Goal: Task Accomplishment & Management: Use online tool/utility

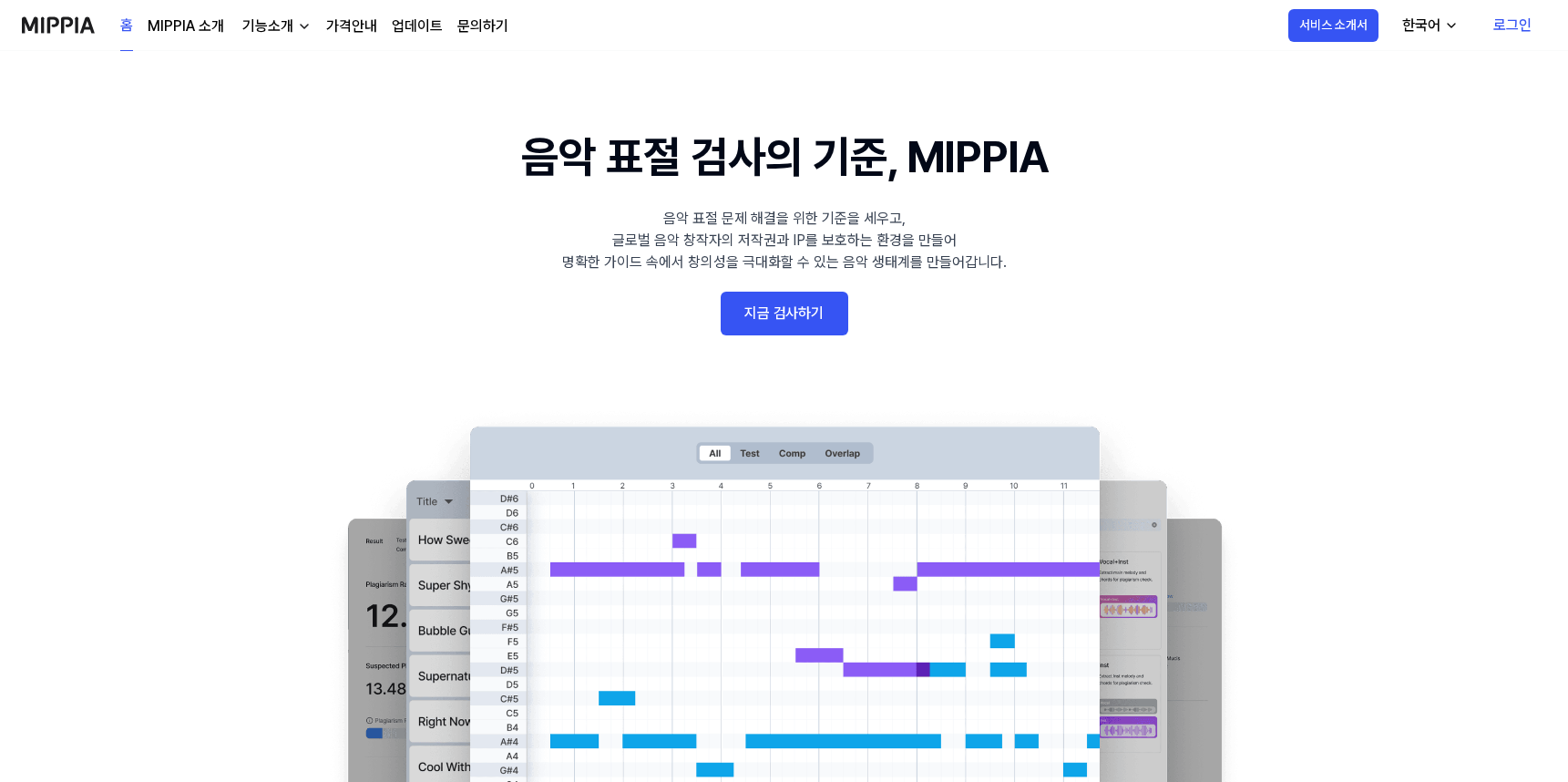
click at [792, 324] on link "지금 검사하기" at bounding box center [784, 313] width 127 height 44
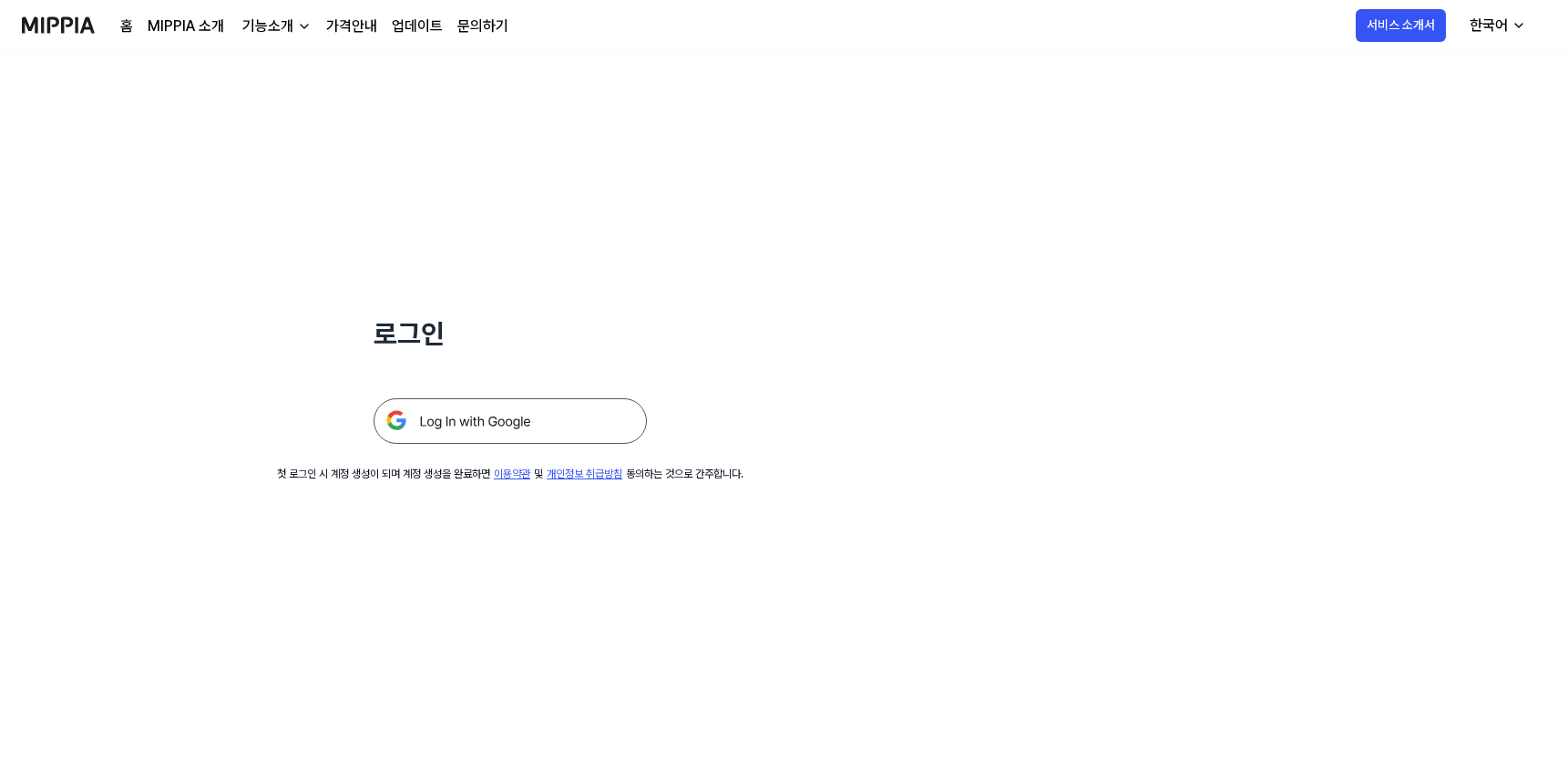
click at [434, 428] on img at bounding box center [510, 421] width 273 height 46
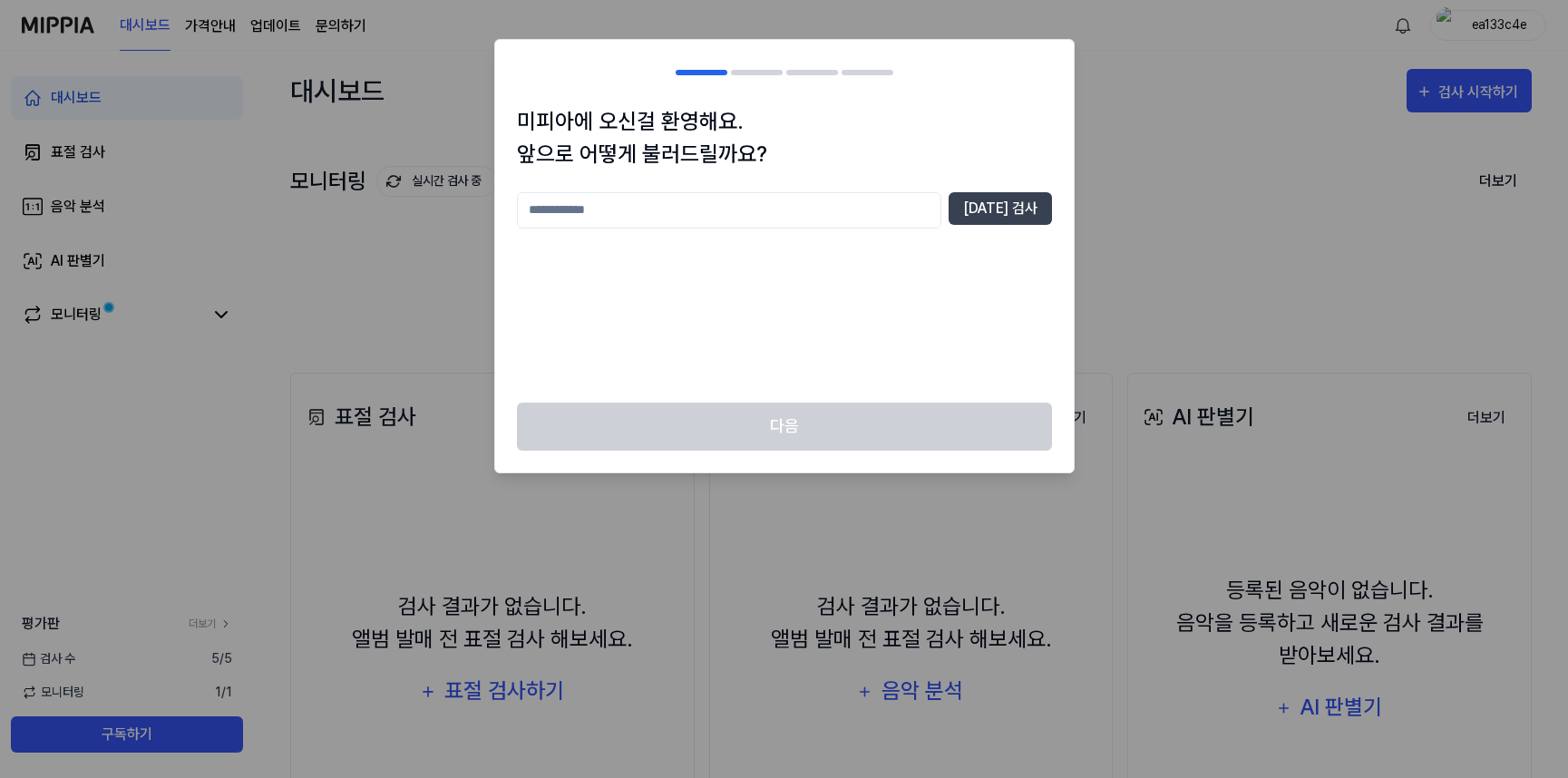
click at [721, 225] on input "text" at bounding box center [729, 209] width 425 height 36
type input "*"
type input "****"
click at [1007, 222] on button "중복 검사" at bounding box center [1000, 208] width 103 height 33
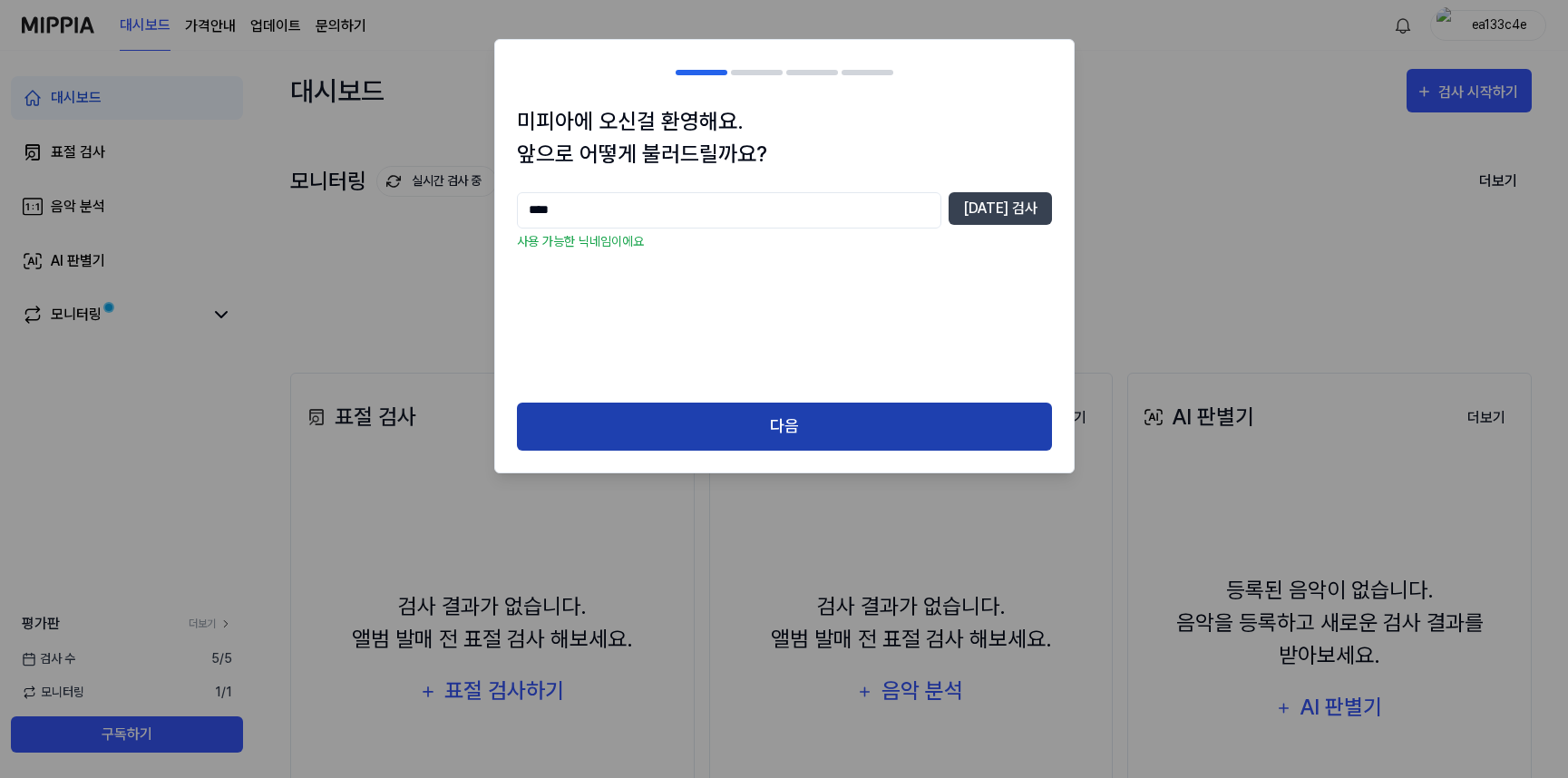
click at [816, 424] on button "다음" at bounding box center [784, 426] width 535 height 48
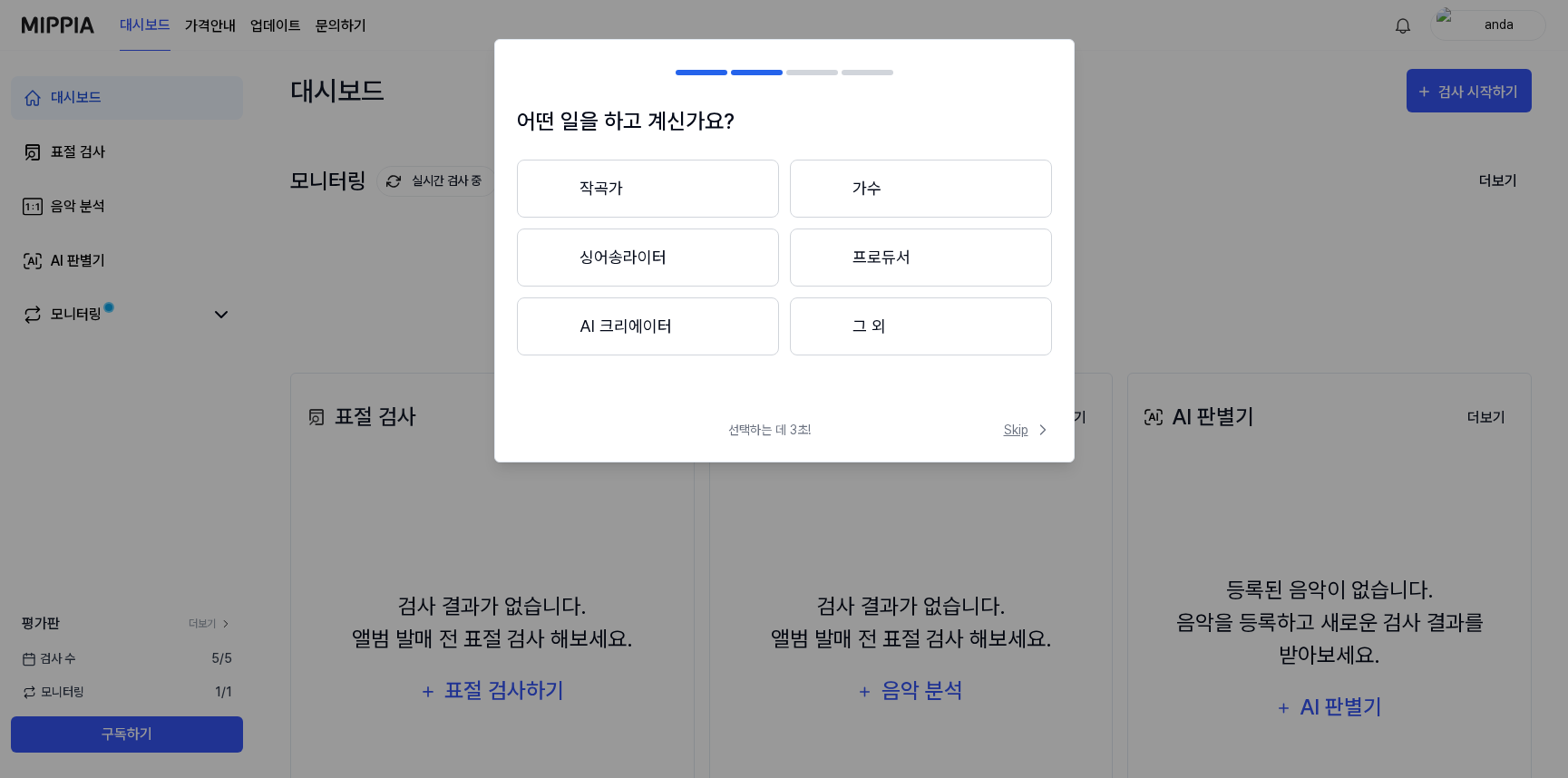
click at [1025, 433] on span "Skip" at bounding box center [1027, 430] width 48 height 19
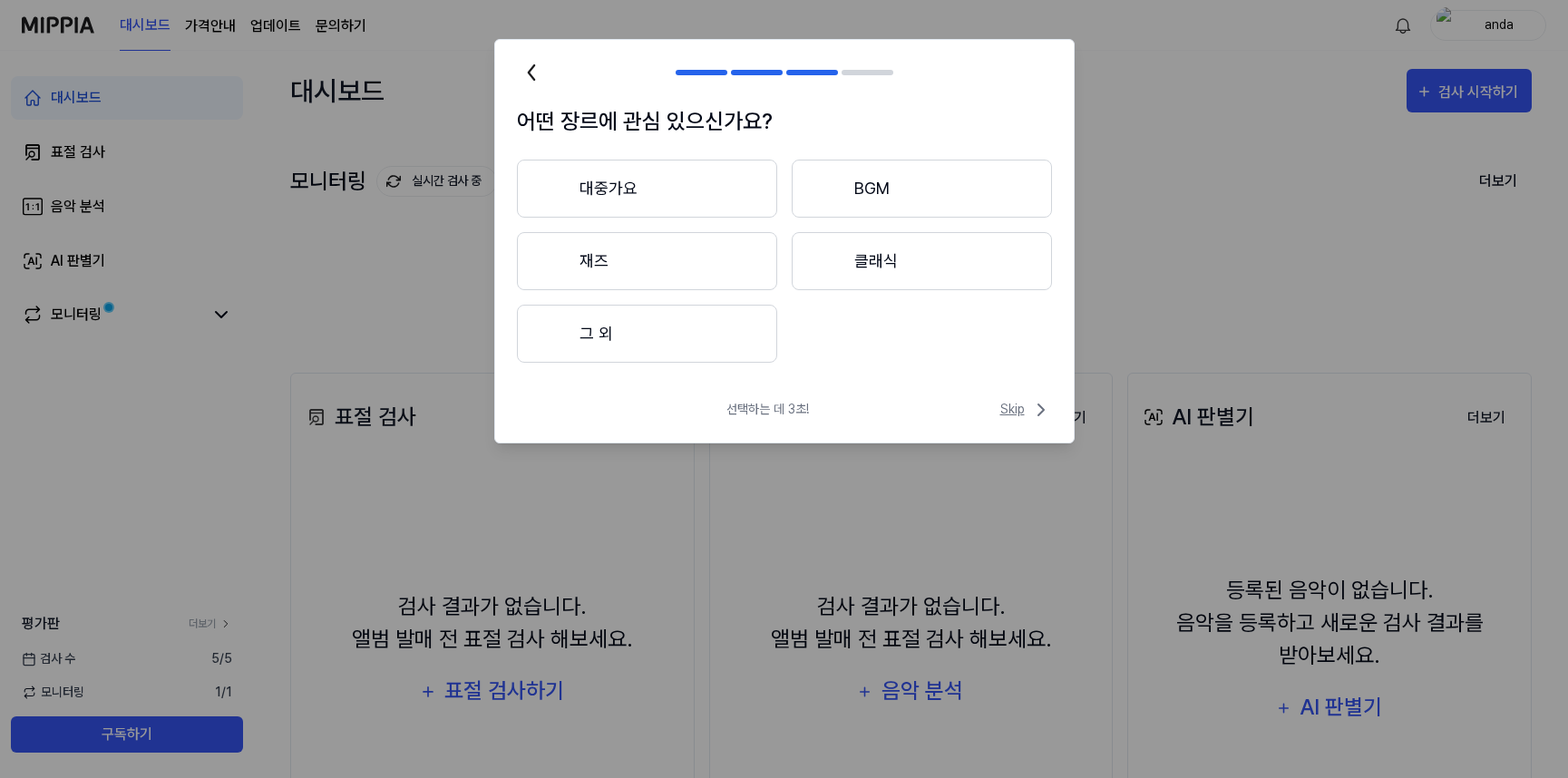
click at [1016, 405] on span "Skip" at bounding box center [1026, 410] width 52 height 21
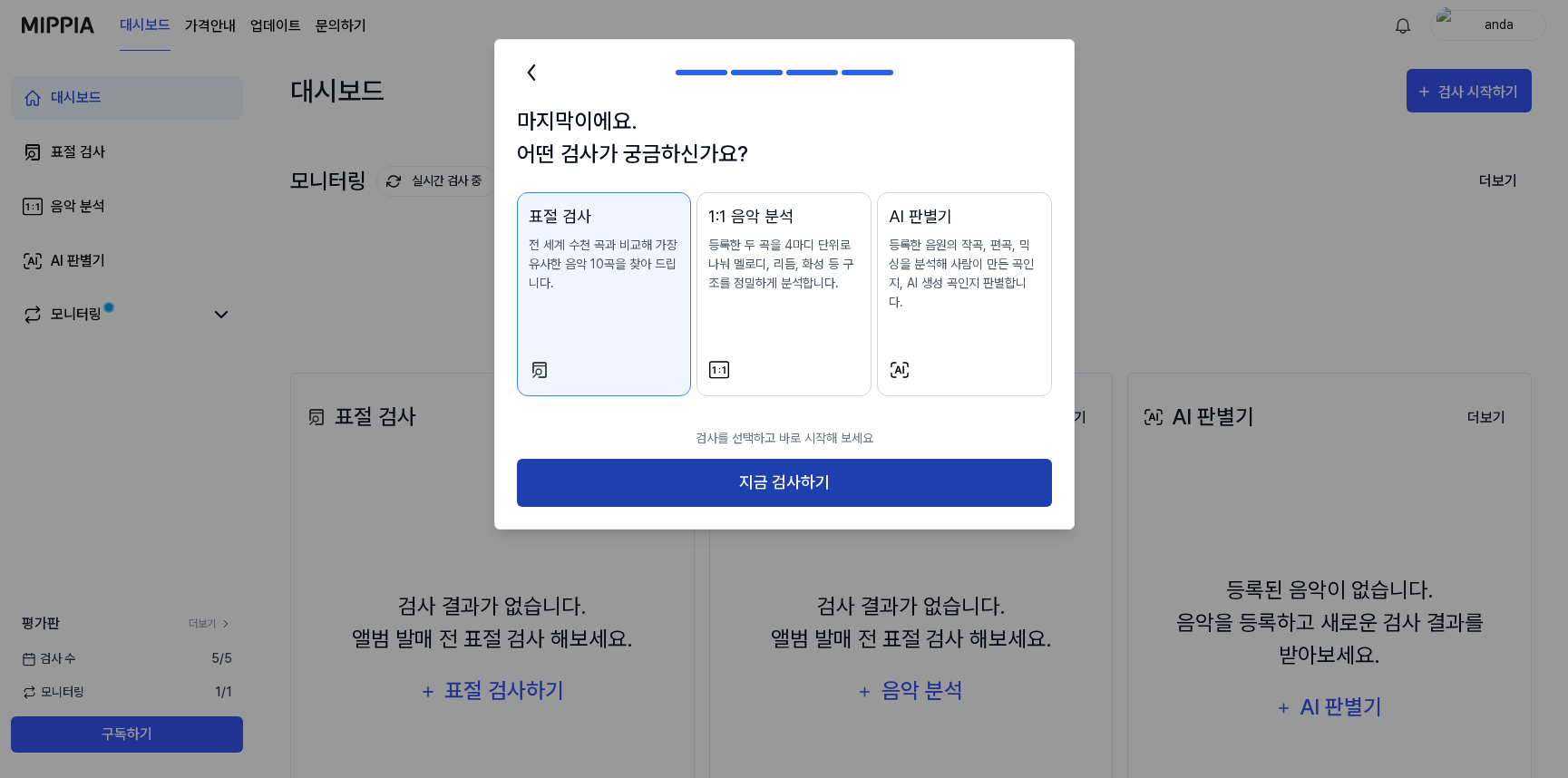
click at [768, 463] on button "지금 검사하기" at bounding box center [784, 482] width 535 height 48
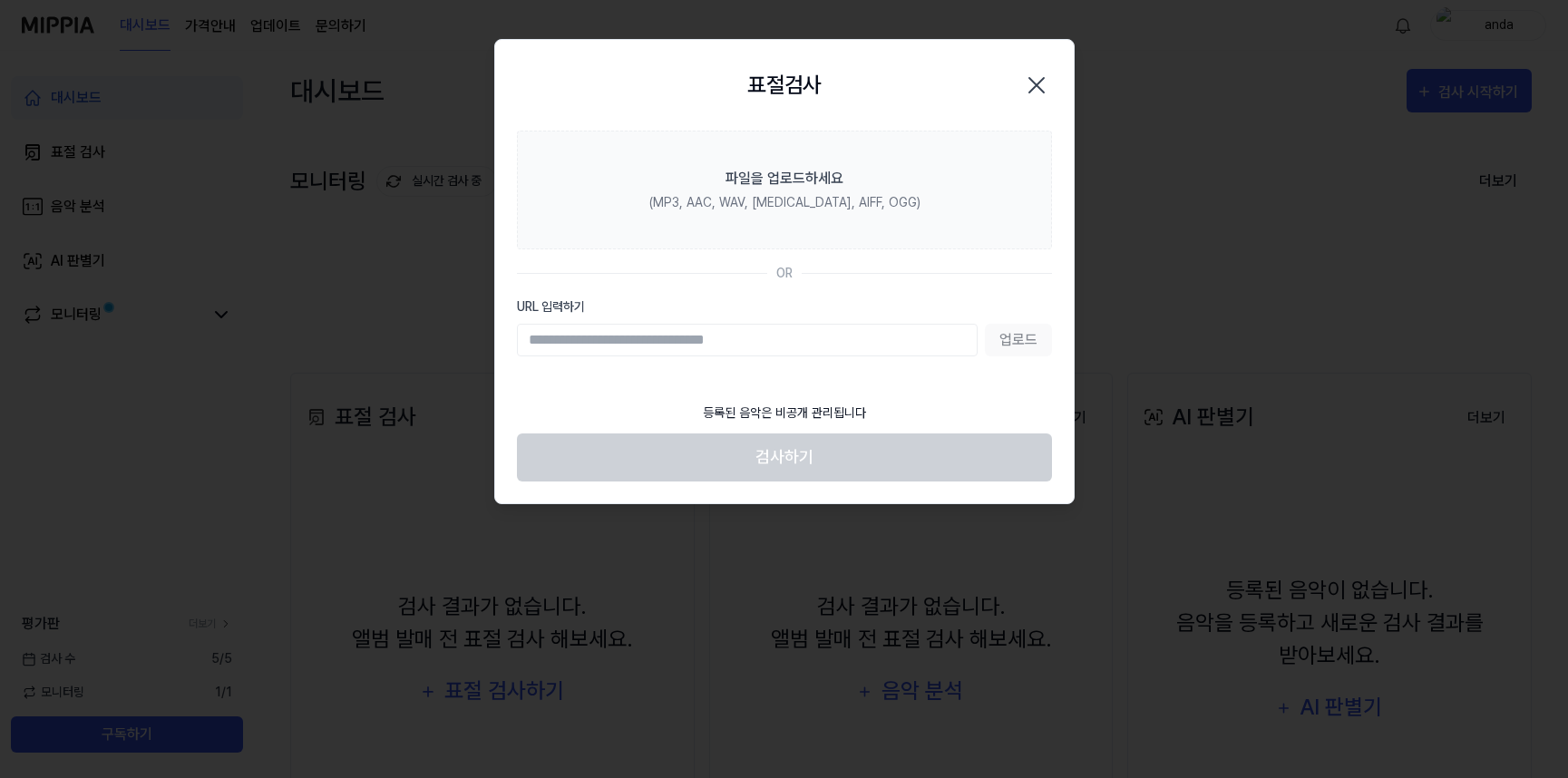
click at [685, 337] on input "URL 입력하기" at bounding box center [747, 340] width 461 height 33
paste input "**********"
type input "**********"
click at [1012, 341] on button "업로드" at bounding box center [1018, 340] width 67 height 33
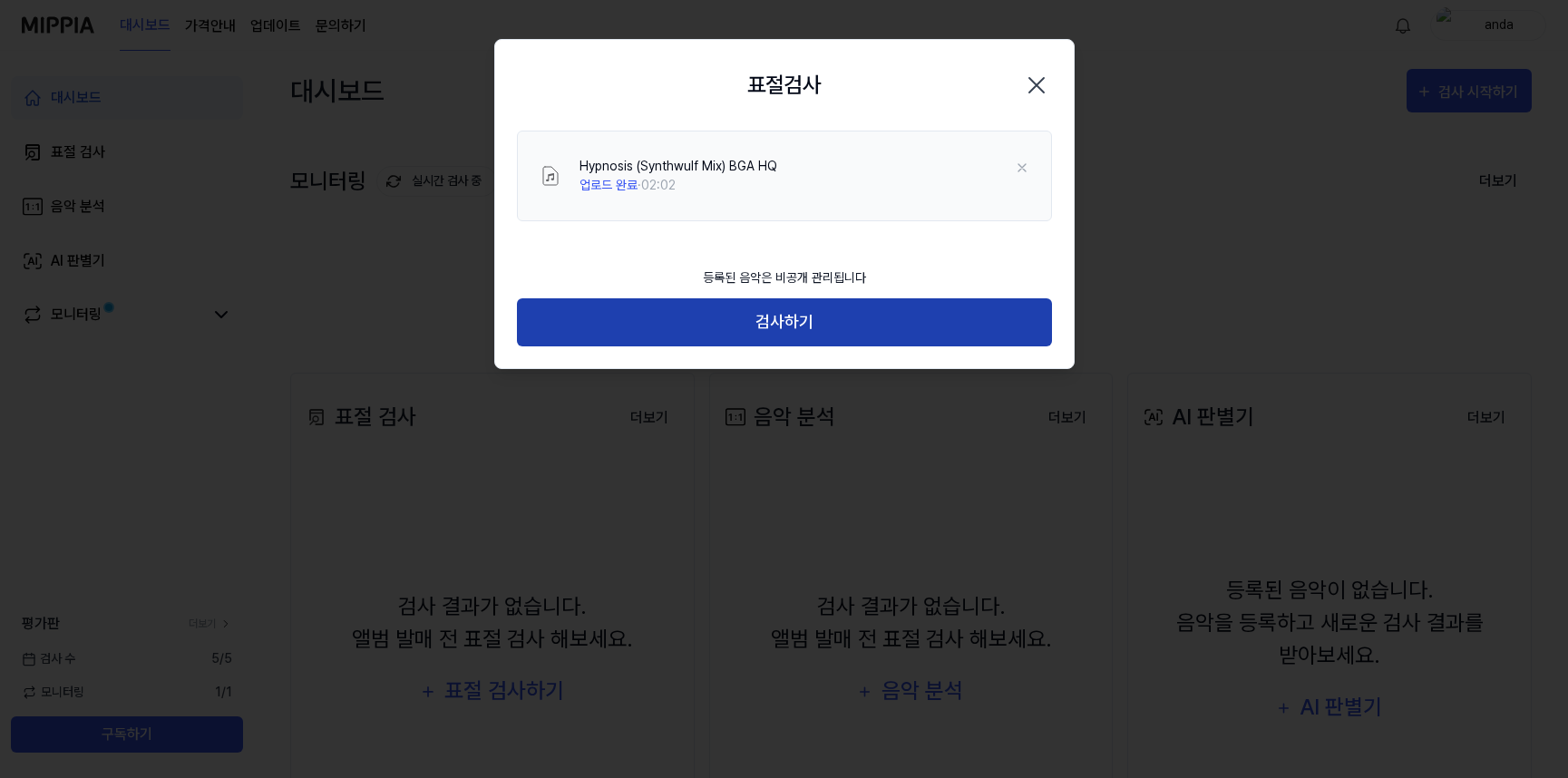
click at [793, 320] on button "검사하기" at bounding box center [784, 321] width 535 height 48
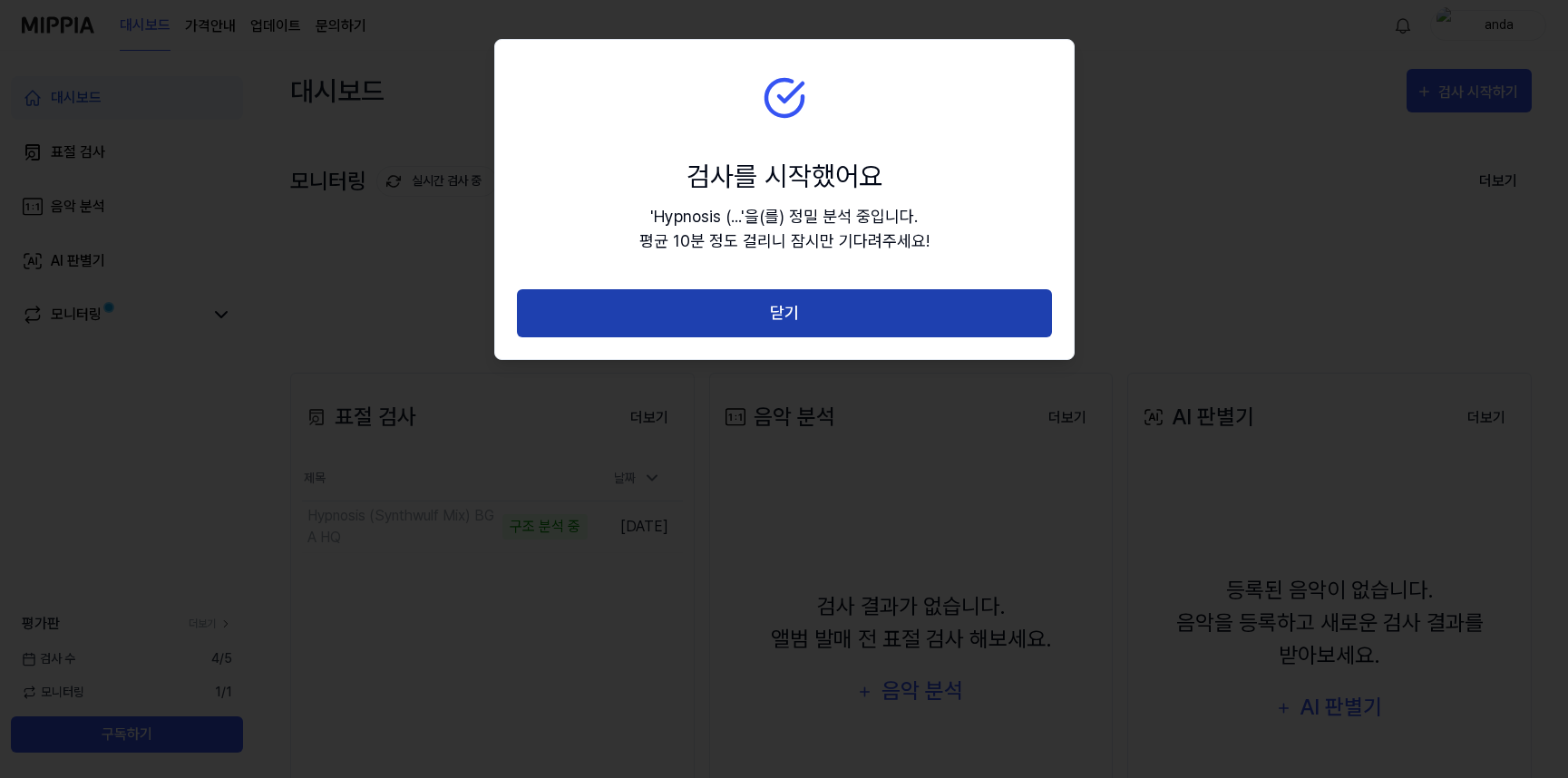
click at [803, 315] on button "닫기" at bounding box center [784, 313] width 535 height 48
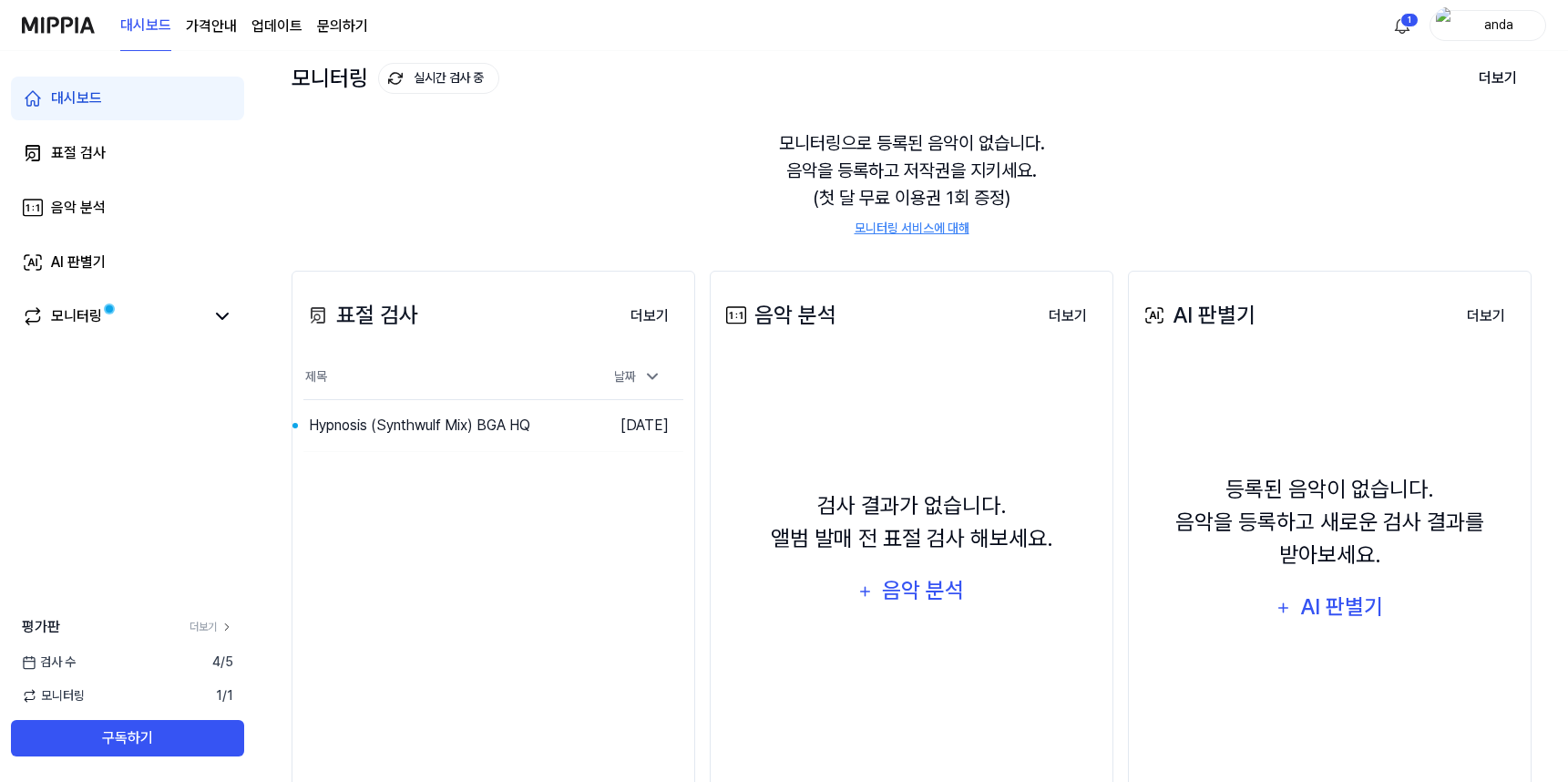
scroll to position [72, 0]
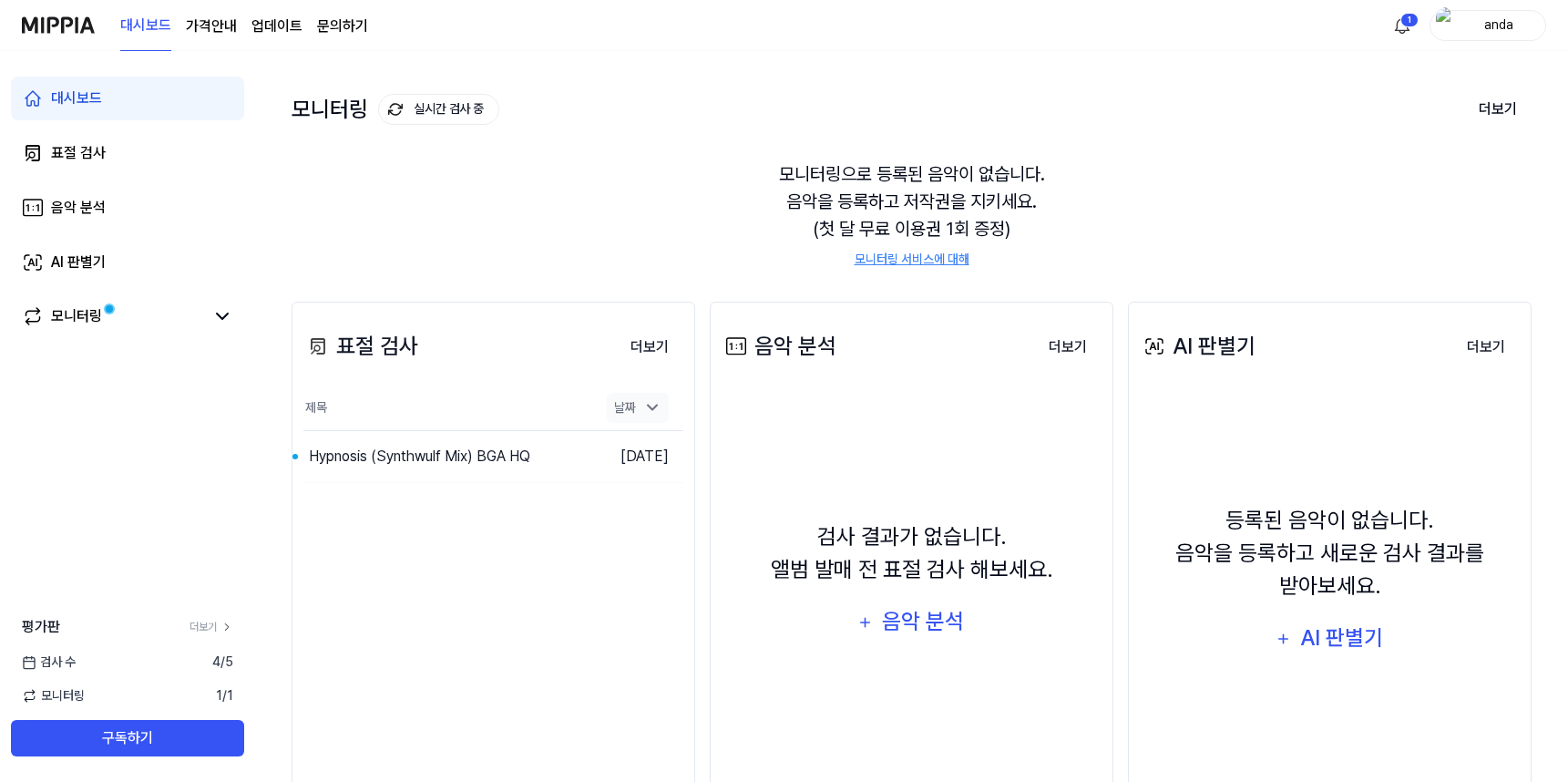
click at [655, 409] on icon at bounding box center [652, 407] width 19 height 19
click at [655, 409] on icon at bounding box center [652, 408] width 9 height 5
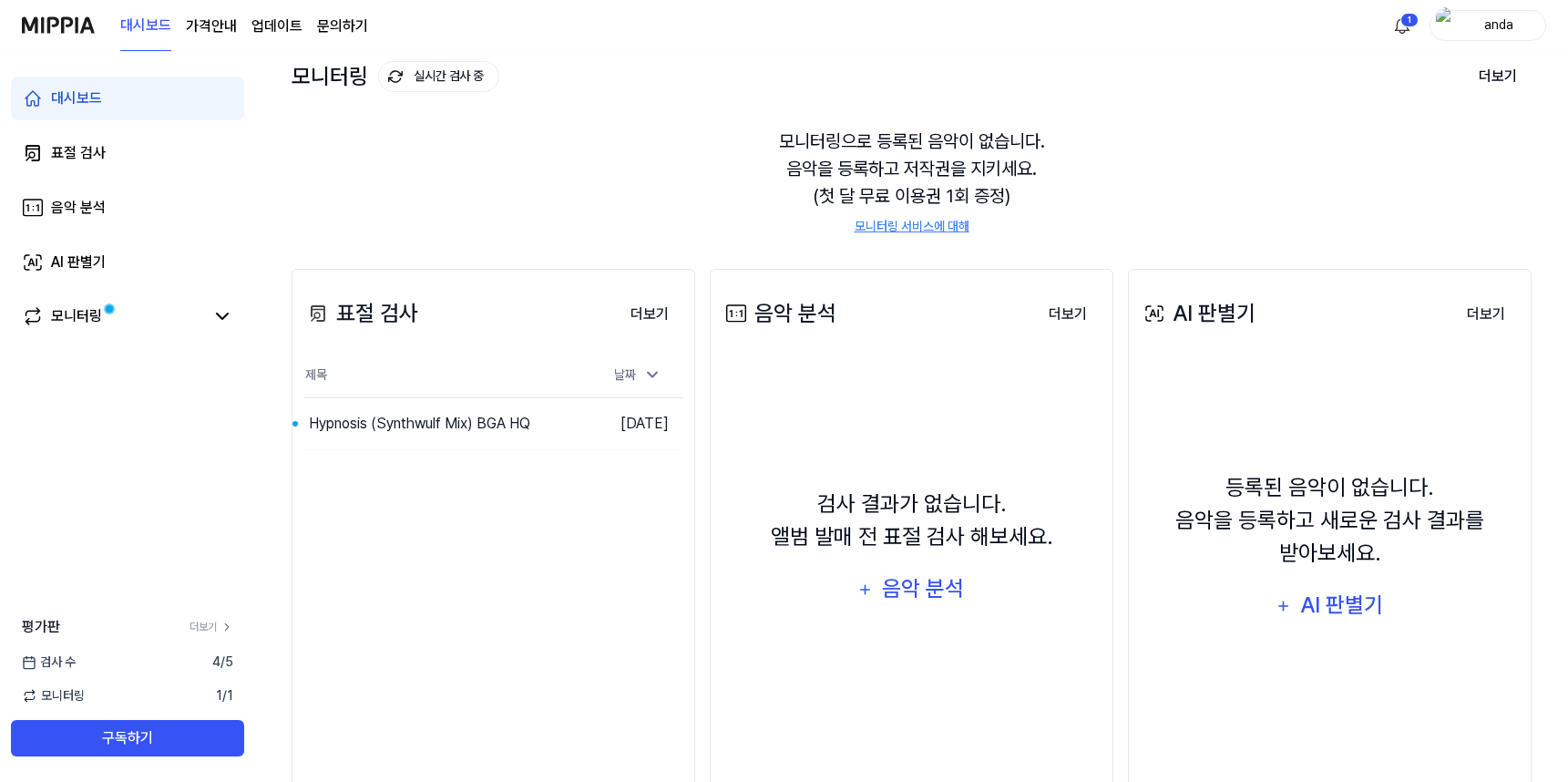
scroll to position [164, 0]
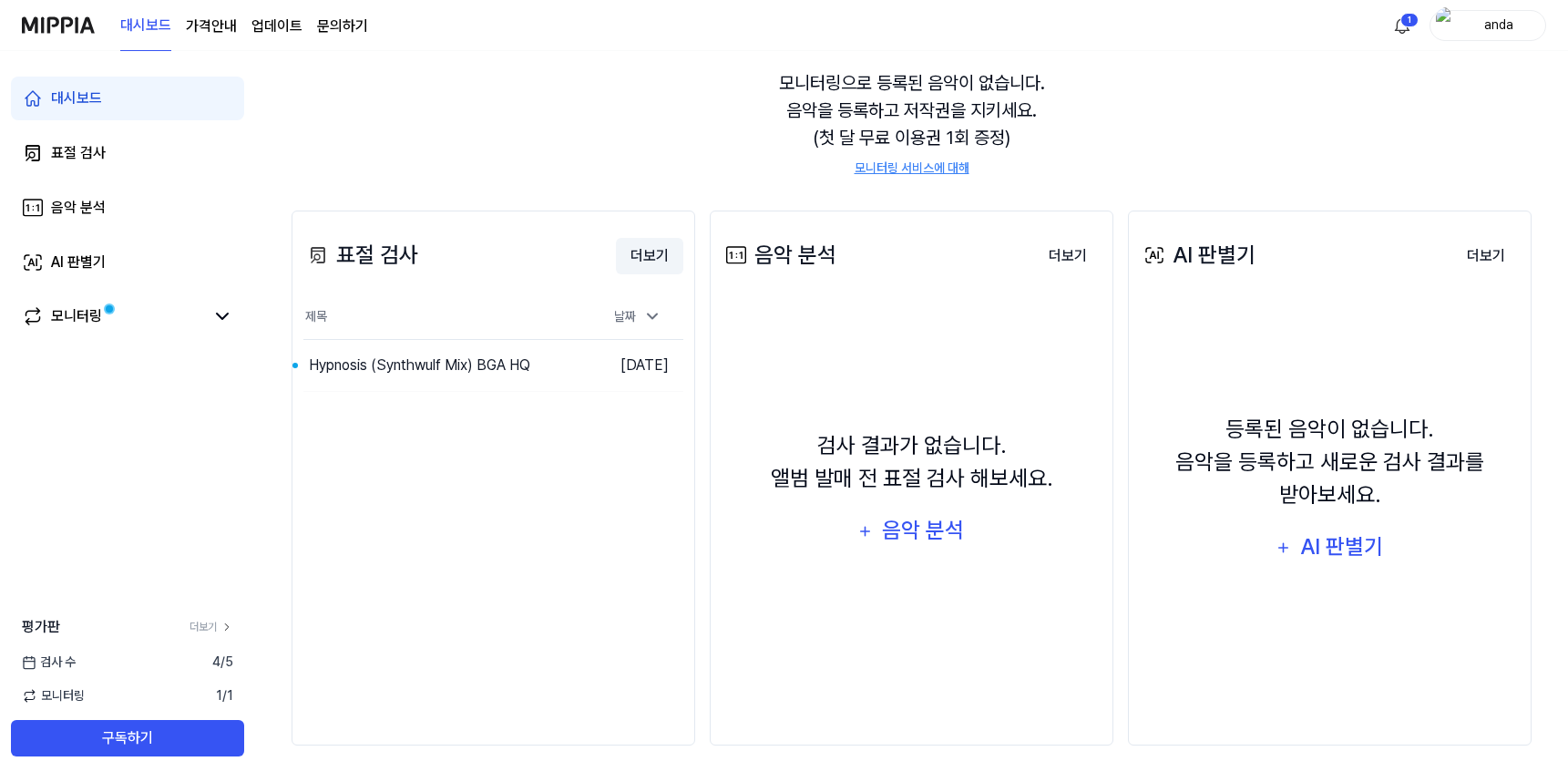
click at [649, 258] on button "더보기" at bounding box center [649, 255] width 68 height 36
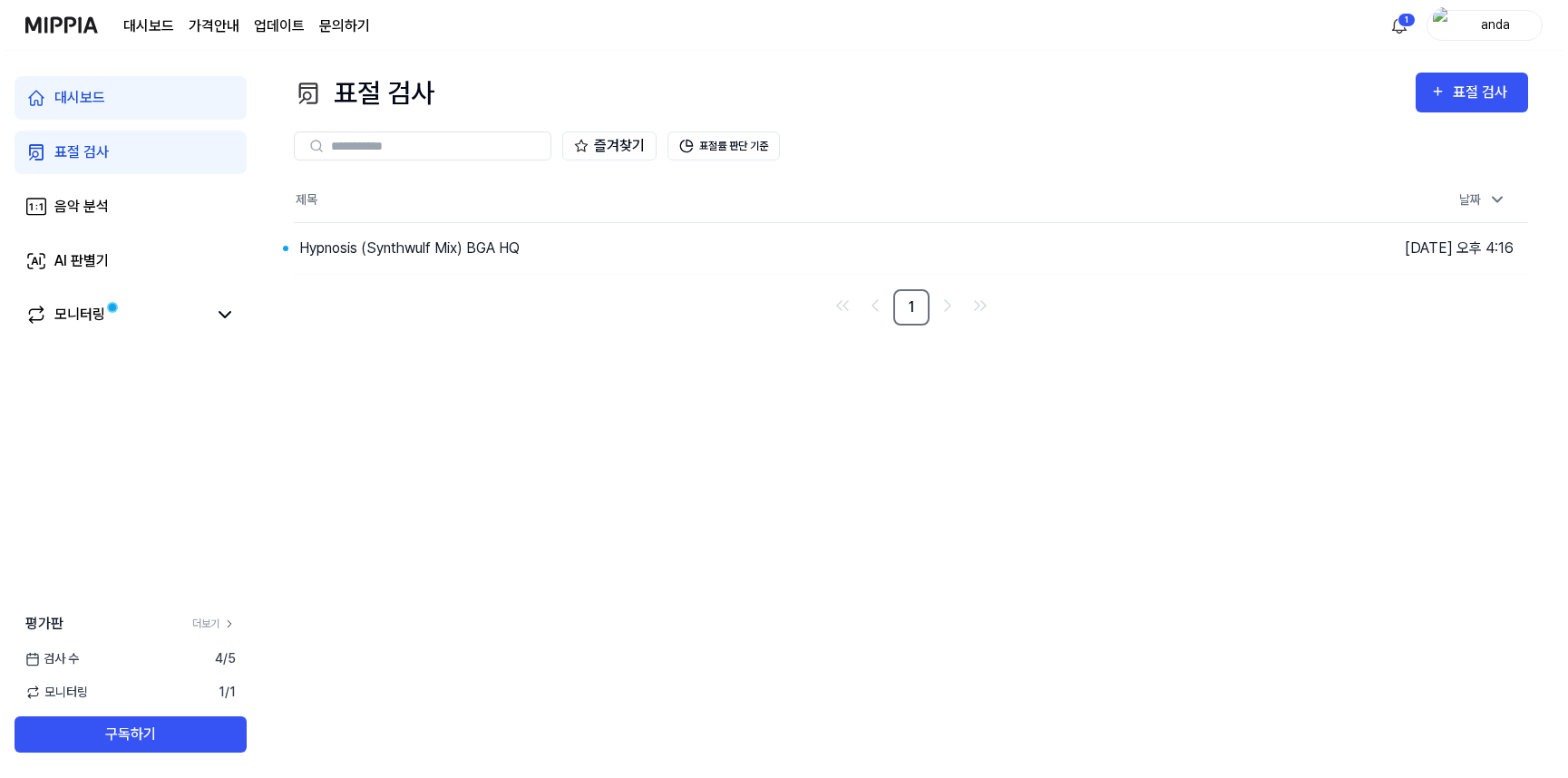
scroll to position [0, 0]
click at [1082, 243] on button "이동하기" at bounding box center [1108, 248] width 65 height 29
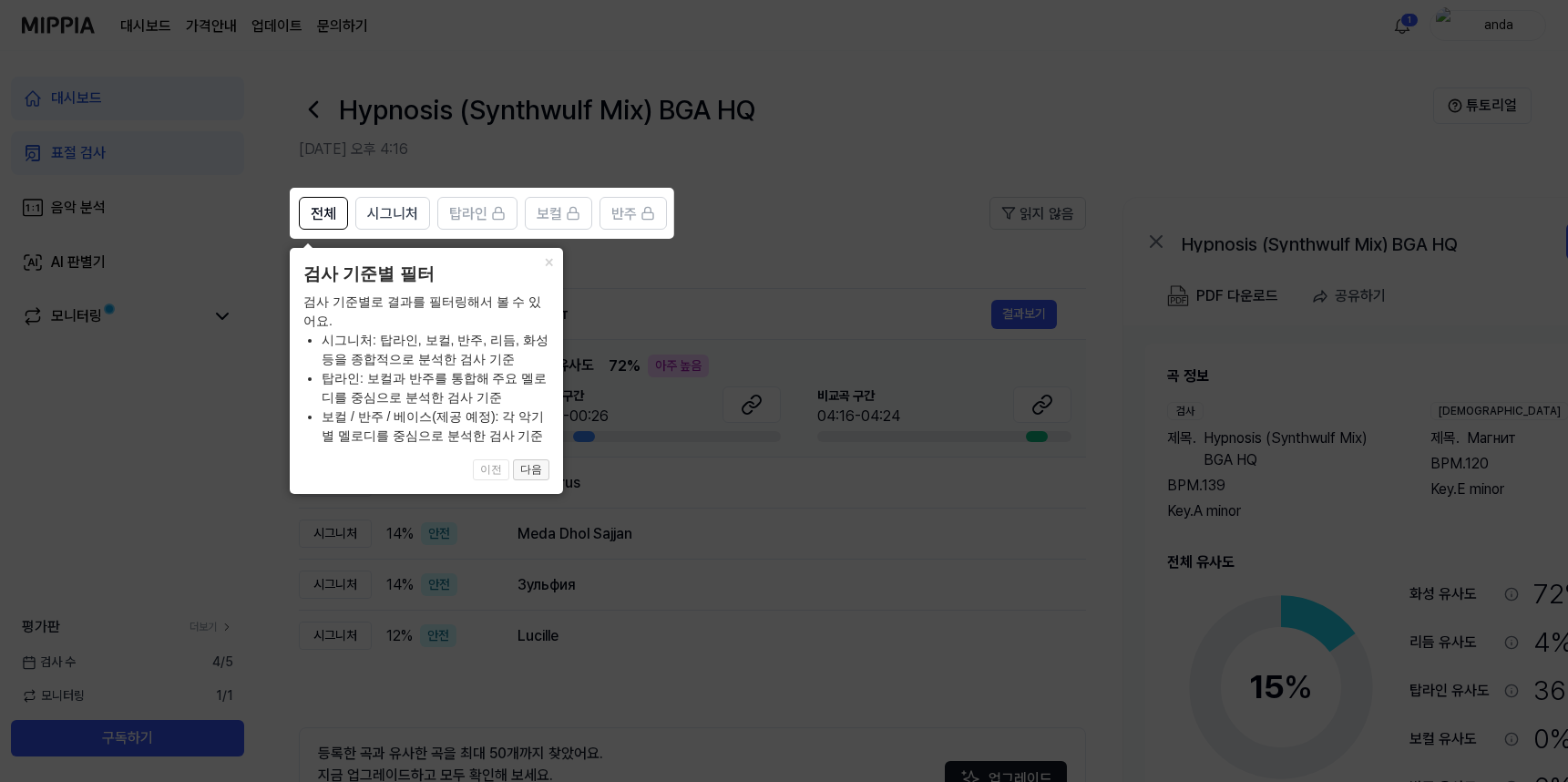
click at [534, 467] on button "다음" at bounding box center [530, 470] width 36 height 22
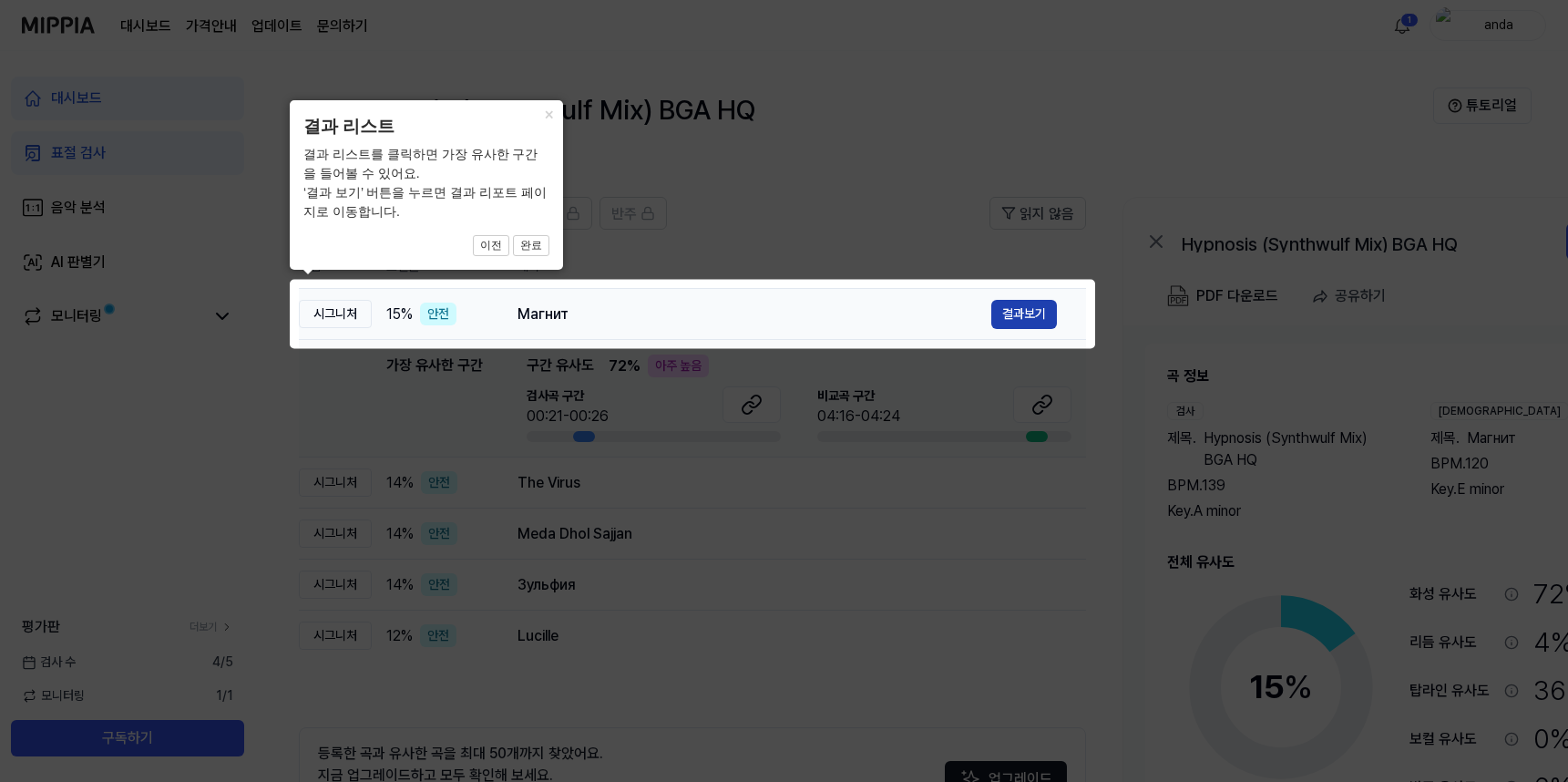
click at [1043, 314] on button "결과보기" at bounding box center [1024, 314] width 66 height 29
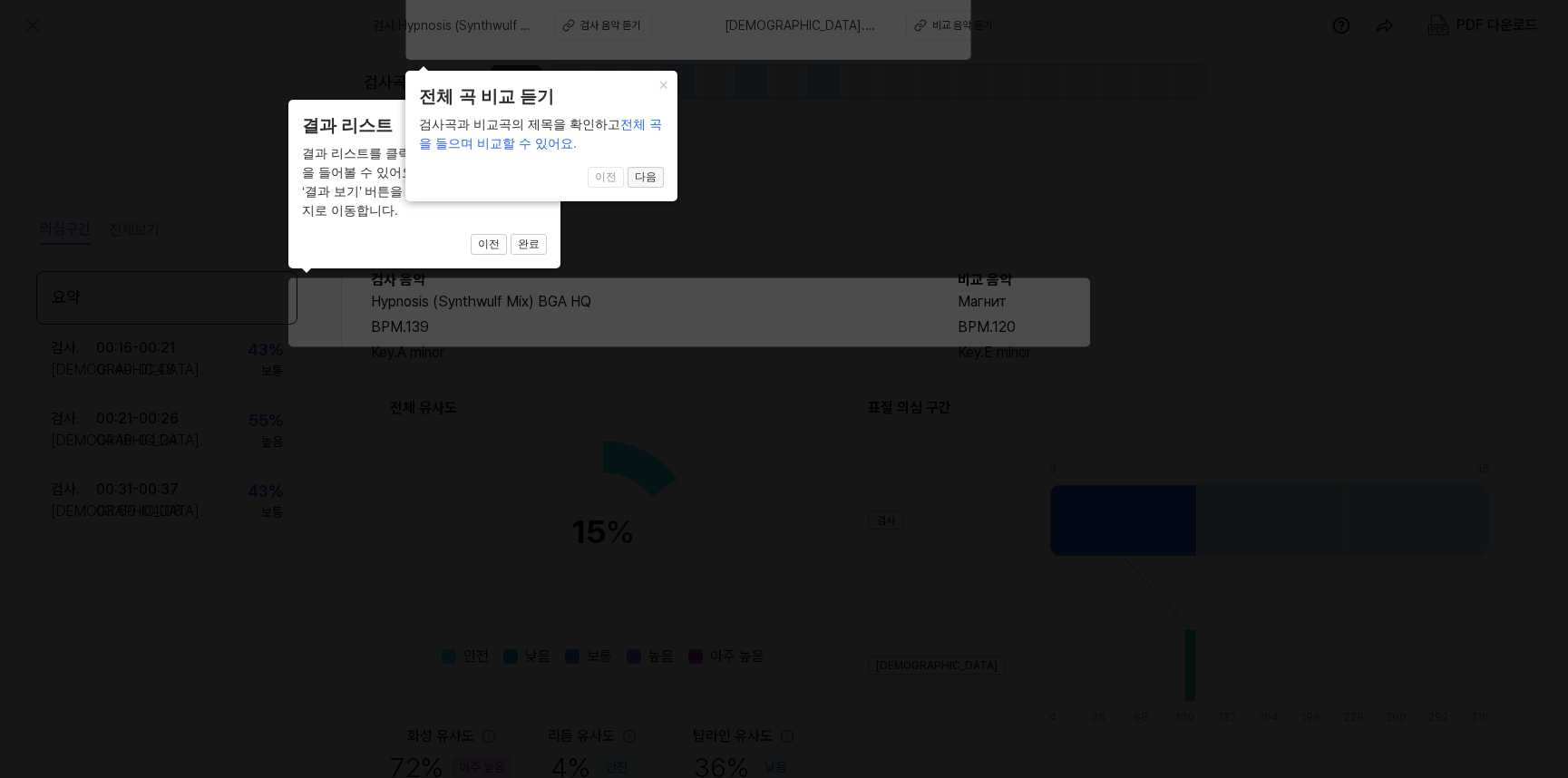
click at [652, 174] on button "다음" at bounding box center [645, 177] width 36 height 21
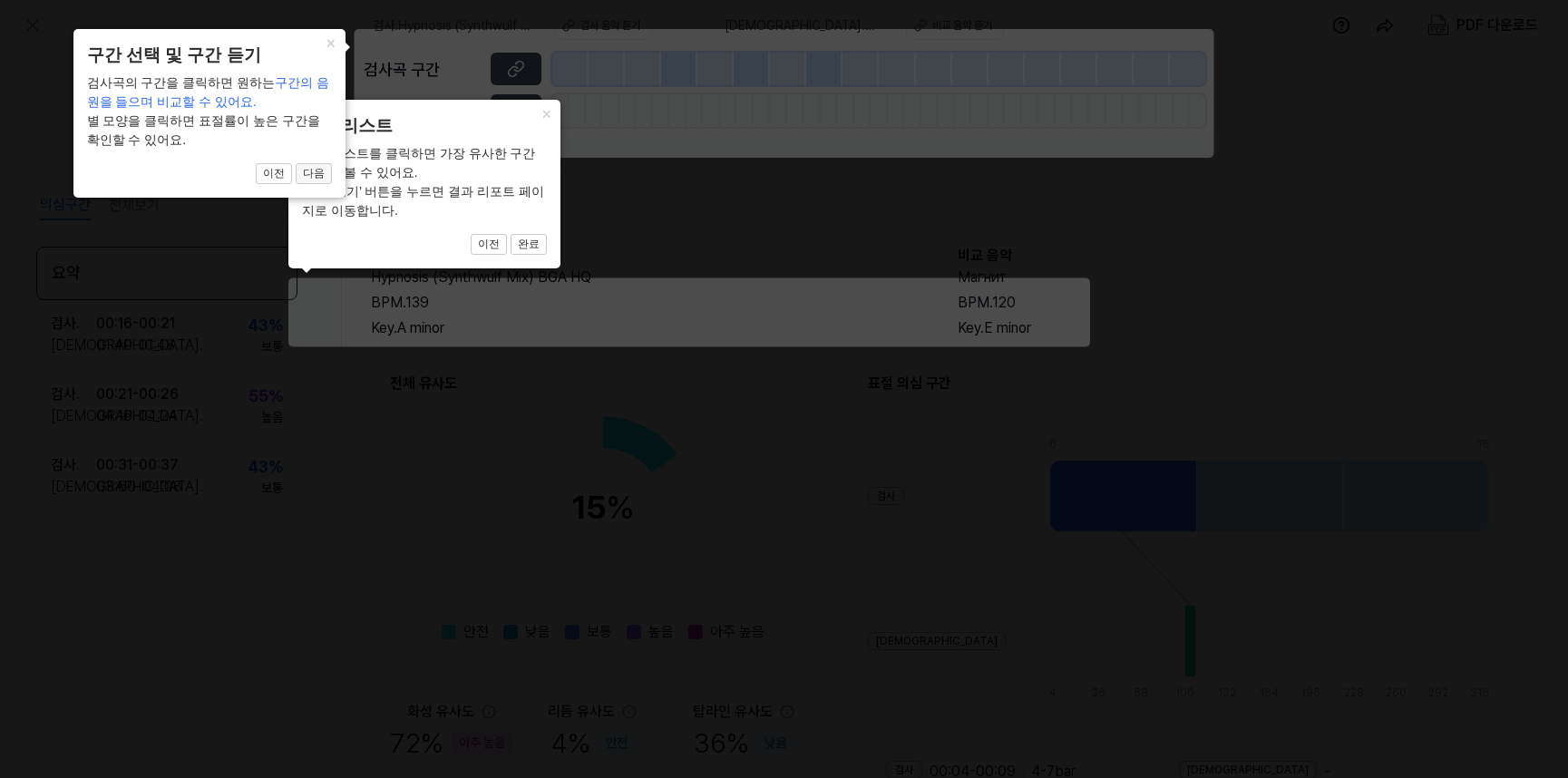
click at [317, 173] on button "다음" at bounding box center [314, 174] width 36 height 21
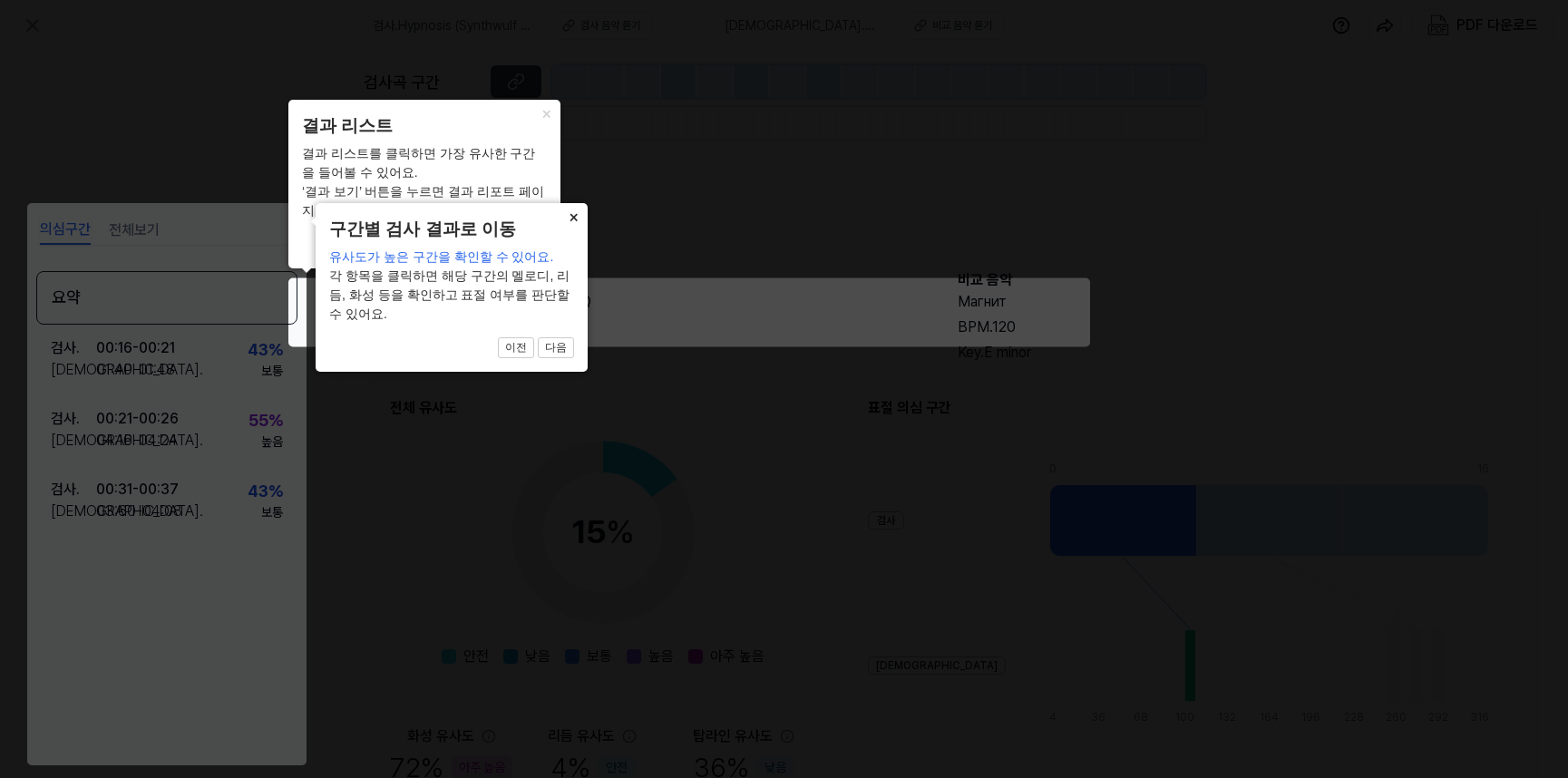
click at [576, 221] on button "×" at bounding box center [574, 216] width 29 height 25
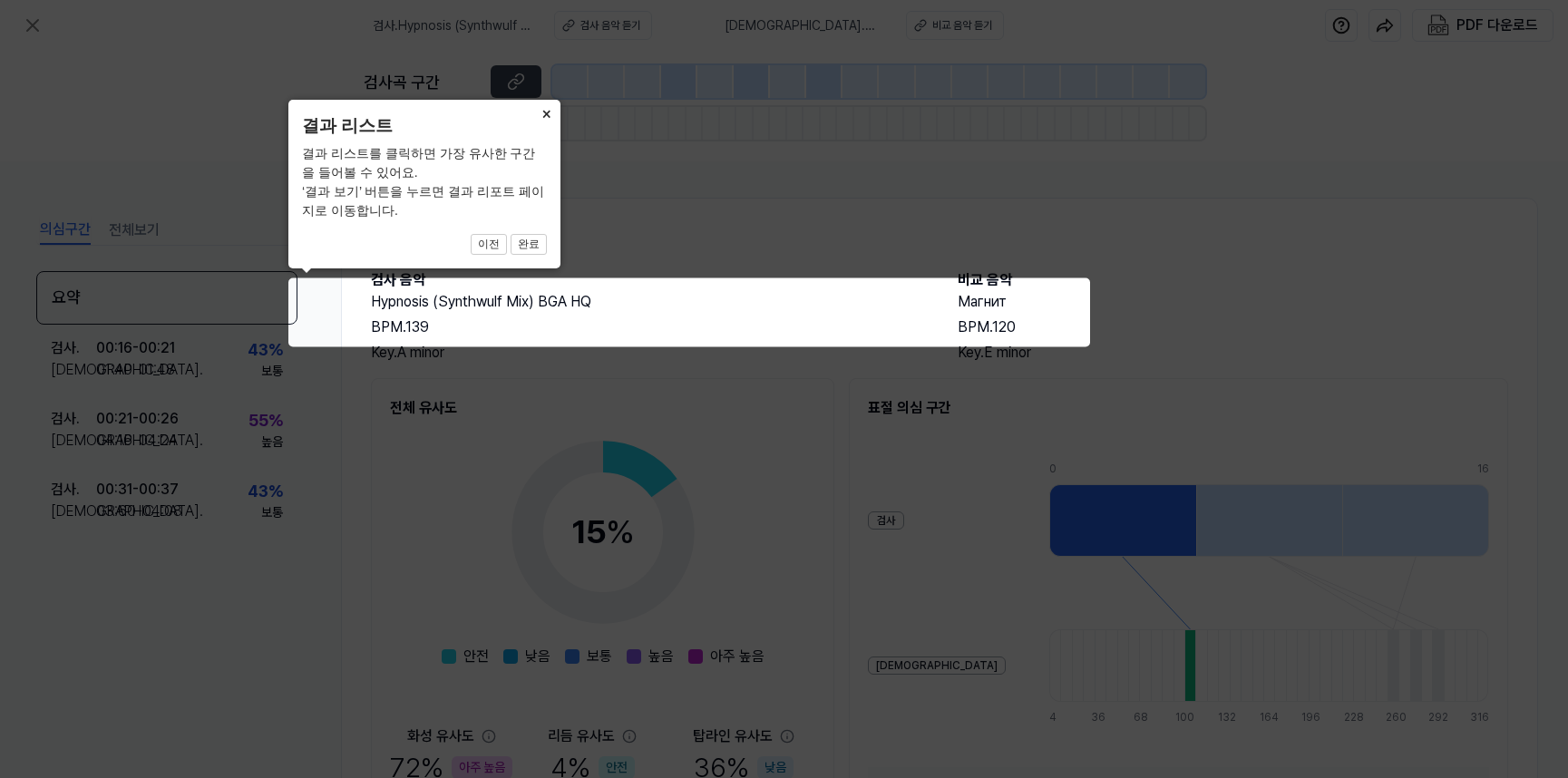
click at [545, 116] on button "×" at bounding box center [546, 112] width 29 height 25
click at [545, 112] on button "×" at bounding box center [546, 112] width 29 height 25
click at [517, 243] on button "완료" at bounding box center [528, 244] width 36 height 21
click at [1035, 231] on icon at bounding box center [784, 389] width 1568 height 778
click at [530, 241] on button "완료" at bounding box center [528, 244] width 36 height 21
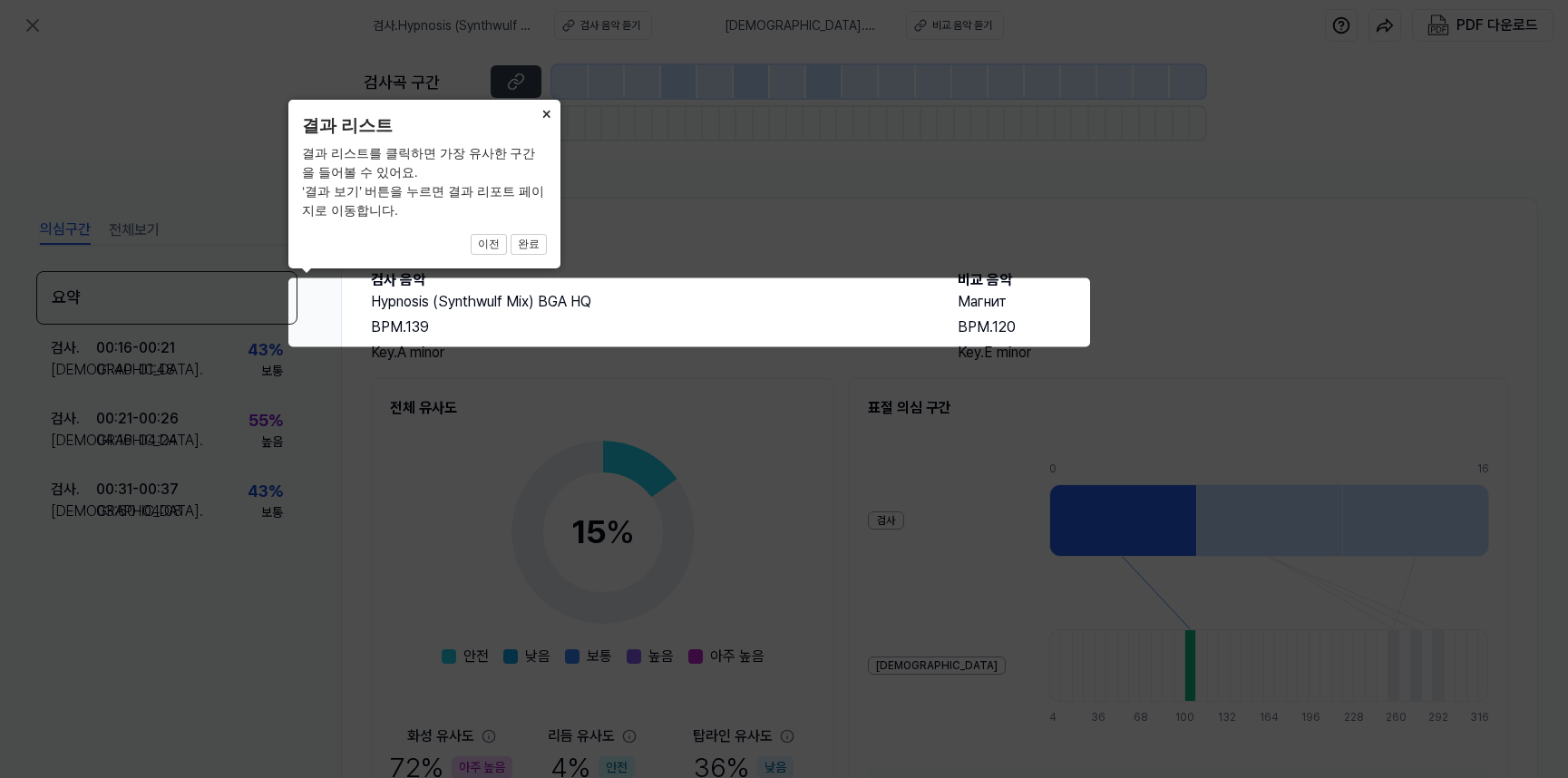
click at [543, 110] on button "×" at bounding box center [546, 112] width 29 height 25
click at [32, 24] on icon at bounding box center [784, 389] width 1568 height 778
click at [1288, 191] on icon at bounding box center [784, 389] width 1568 height 778
click at [1165, 270] on icon at bounding box center [784, 389] width 1568 height 778
click at [1091, 163] on icon at bounding box center [784, 389] width 1568 height 778
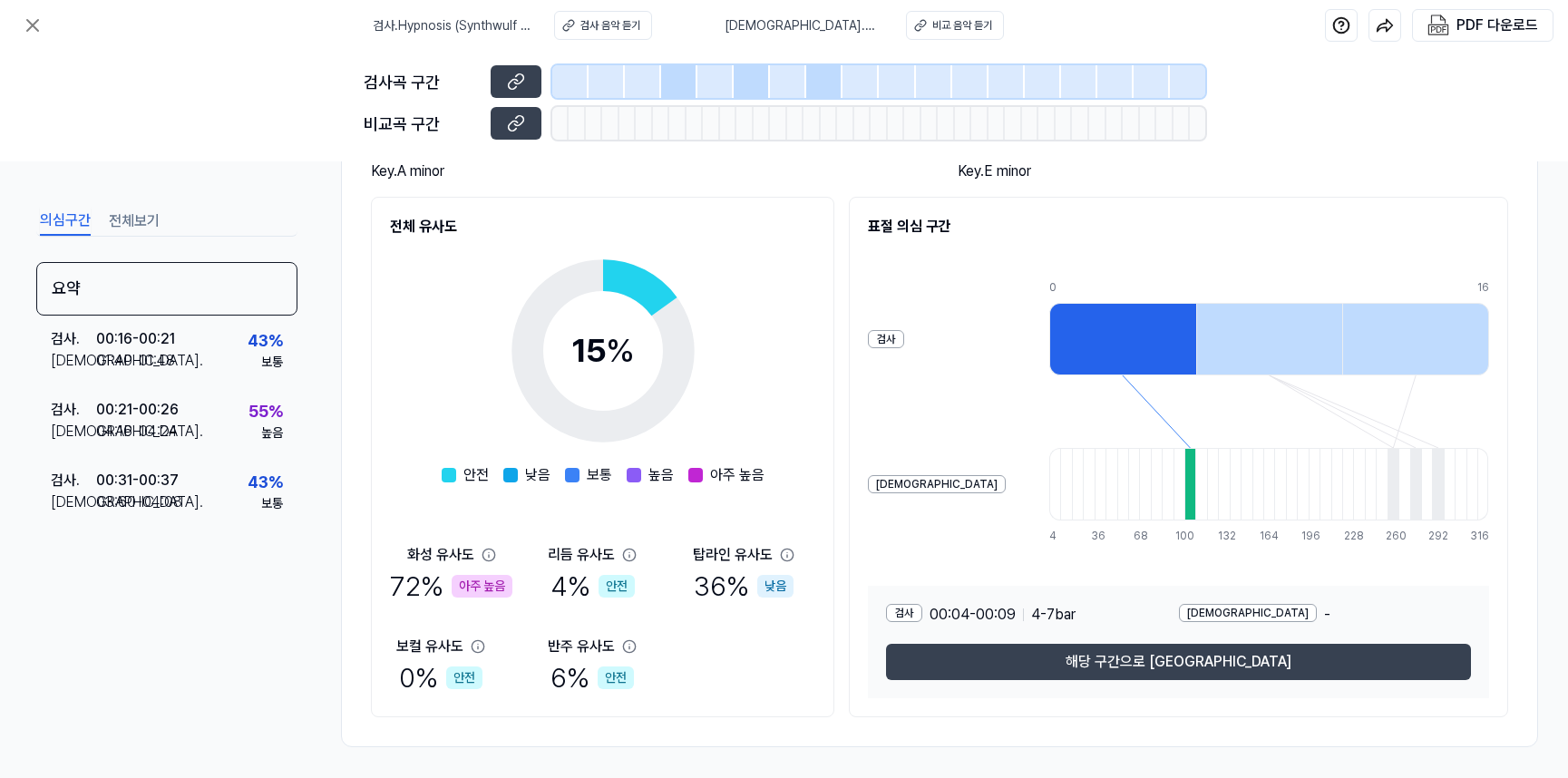
scroll to position [194, 0]
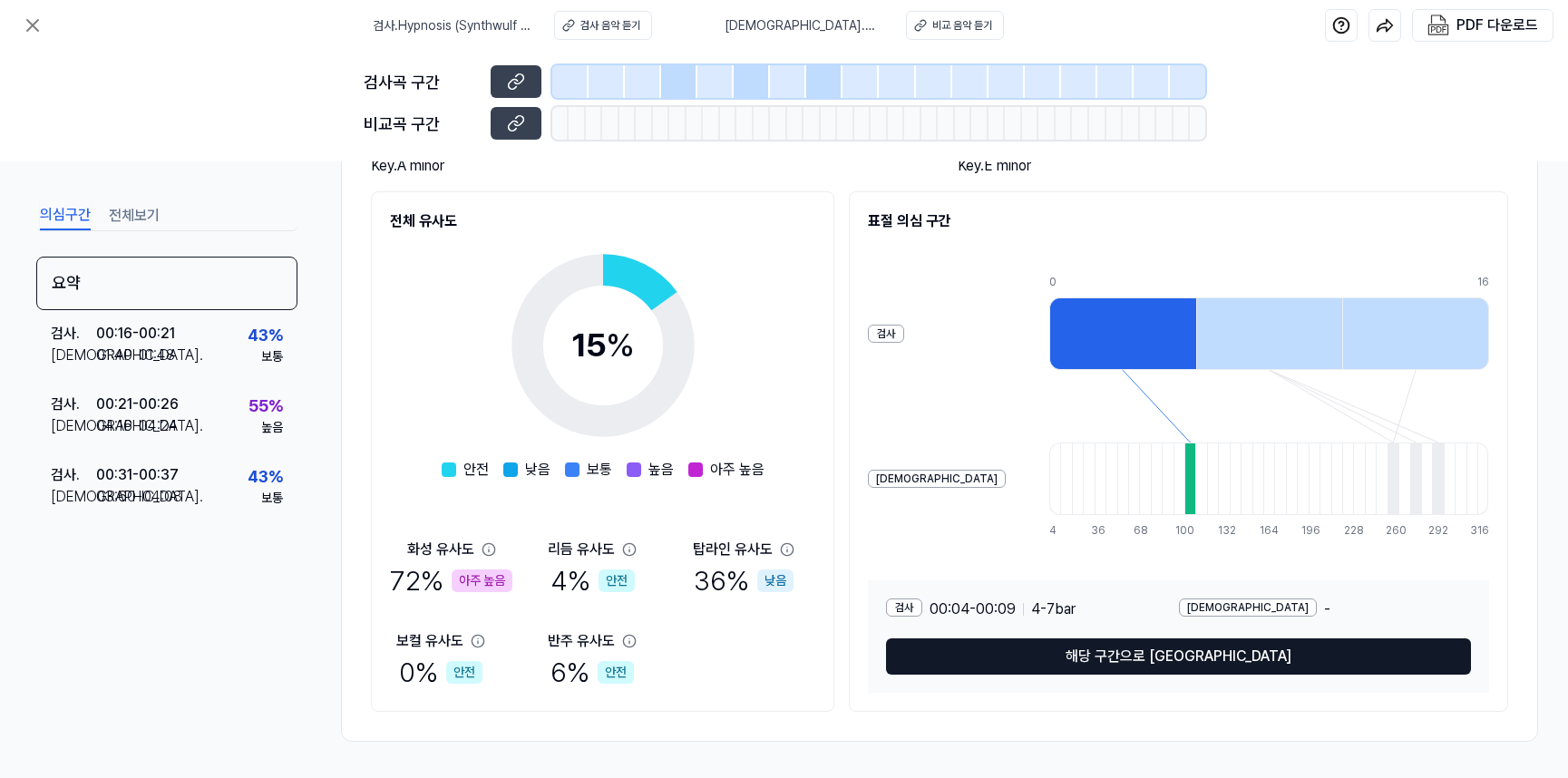
click at [1159, 652] on button "해당 구간으로 이동" at bounding box center [1178, 655] width 585 height 36
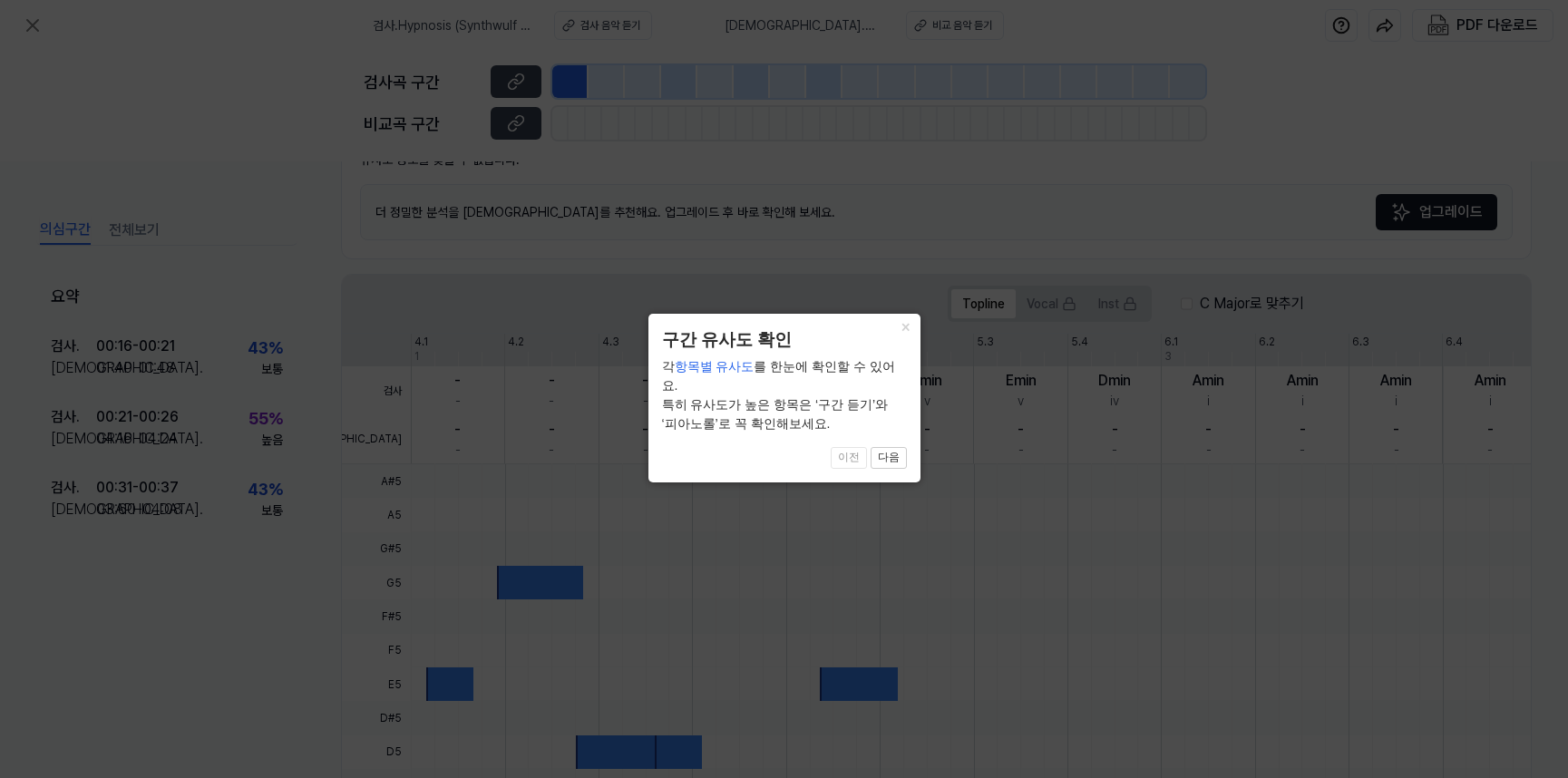
scroll to position [426, 0]
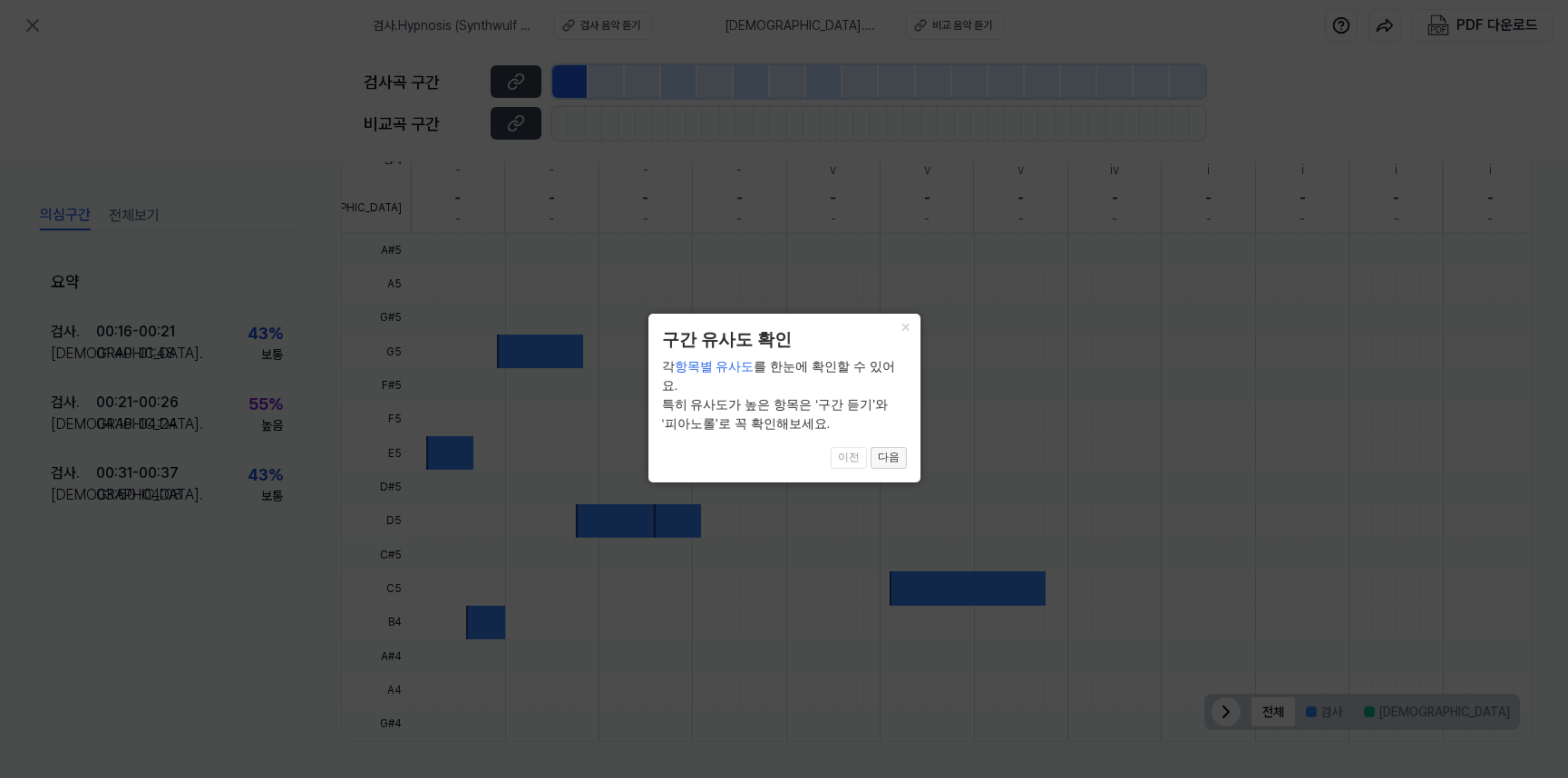
click at [886, 447] on button "다음" at bounding box center [888, 458] width 36 height 21
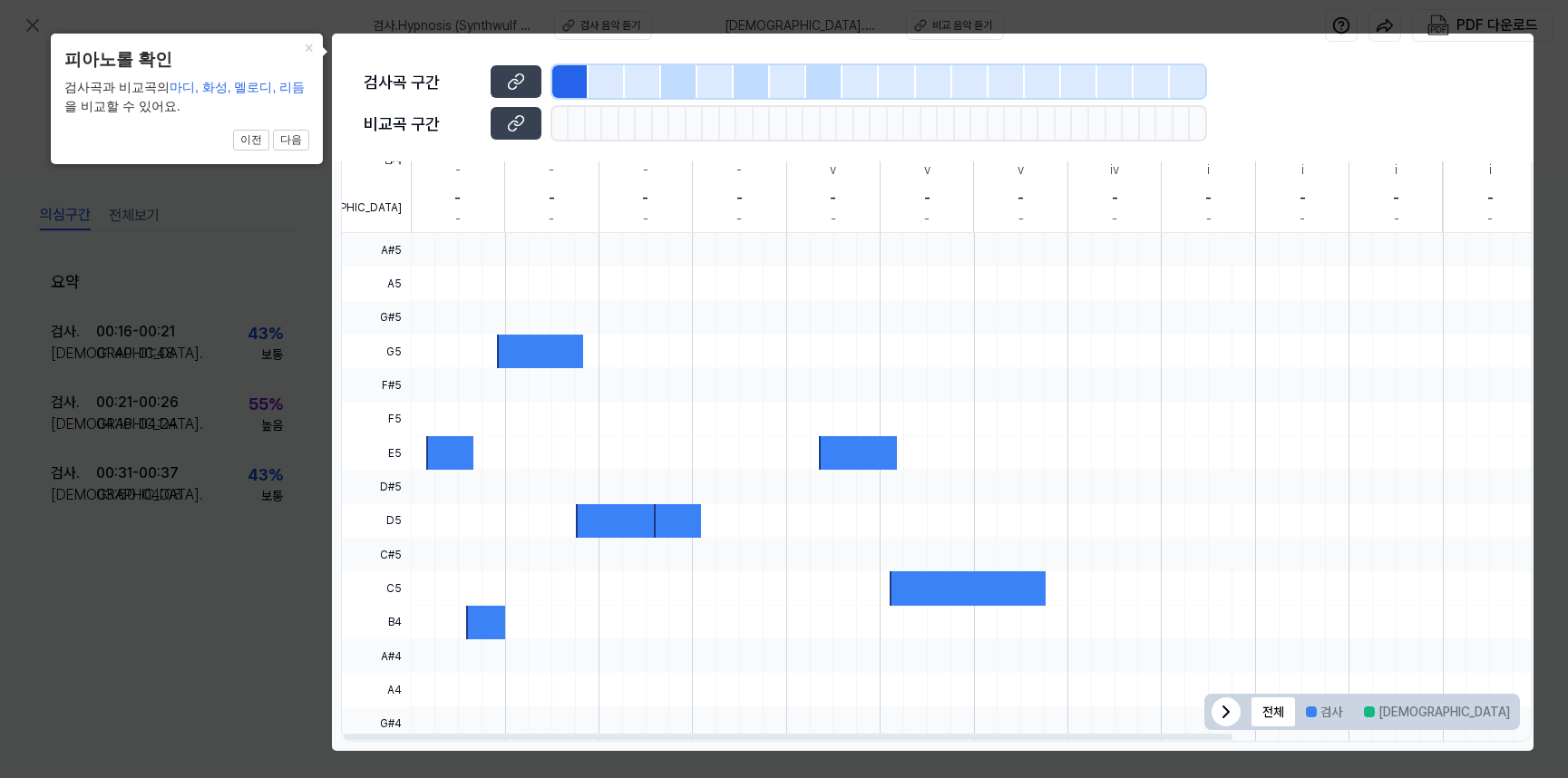
click at [1225, 707] on icon at bounding box center [1226, 712] width 21 height 21
click at [296, 141] on button "다음" at bounding box center [290, 140] width 36 height 21
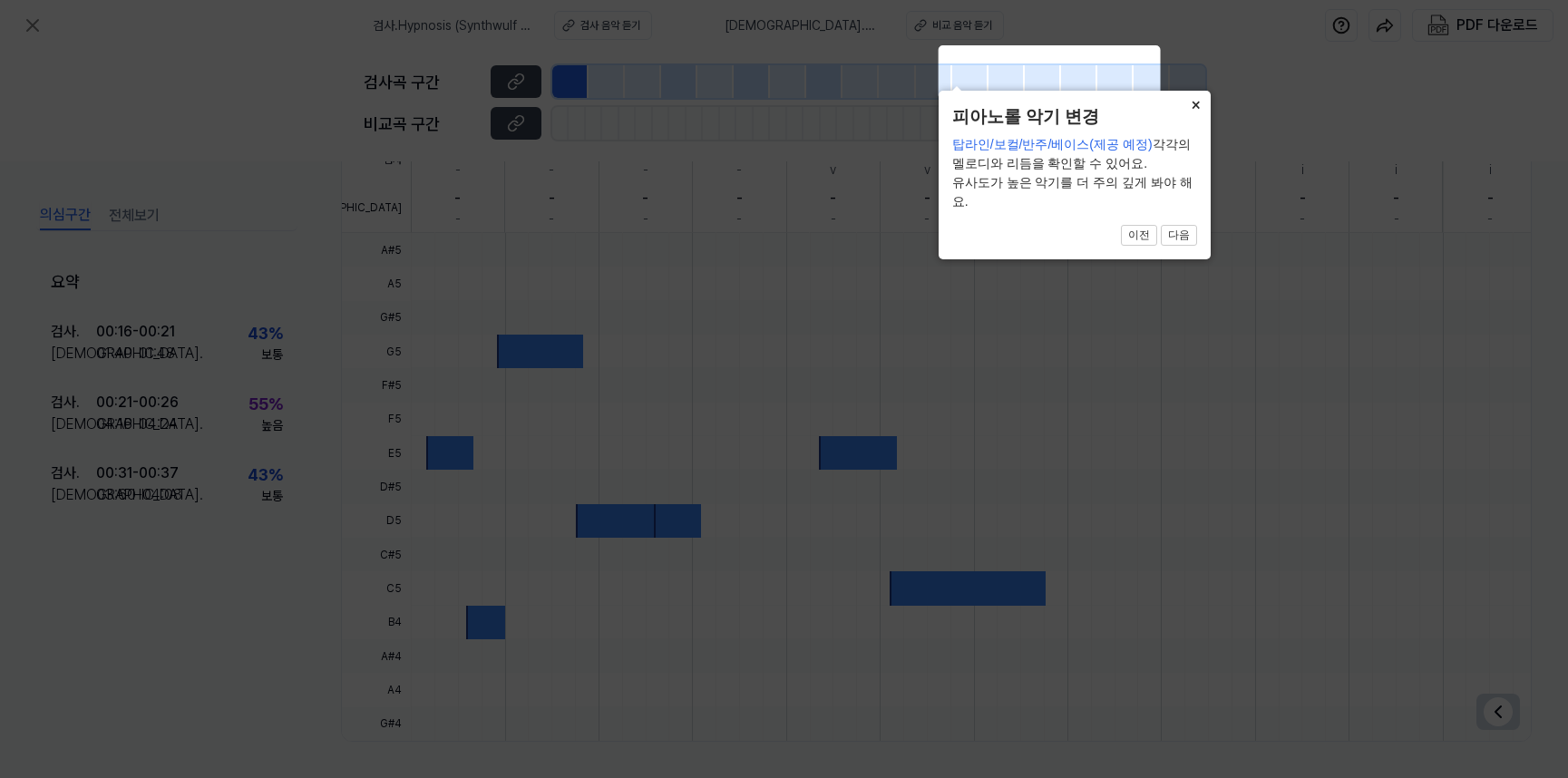
click at [1197, 116] on button "×" at bounding box center [1196, 103] width 29 height 25
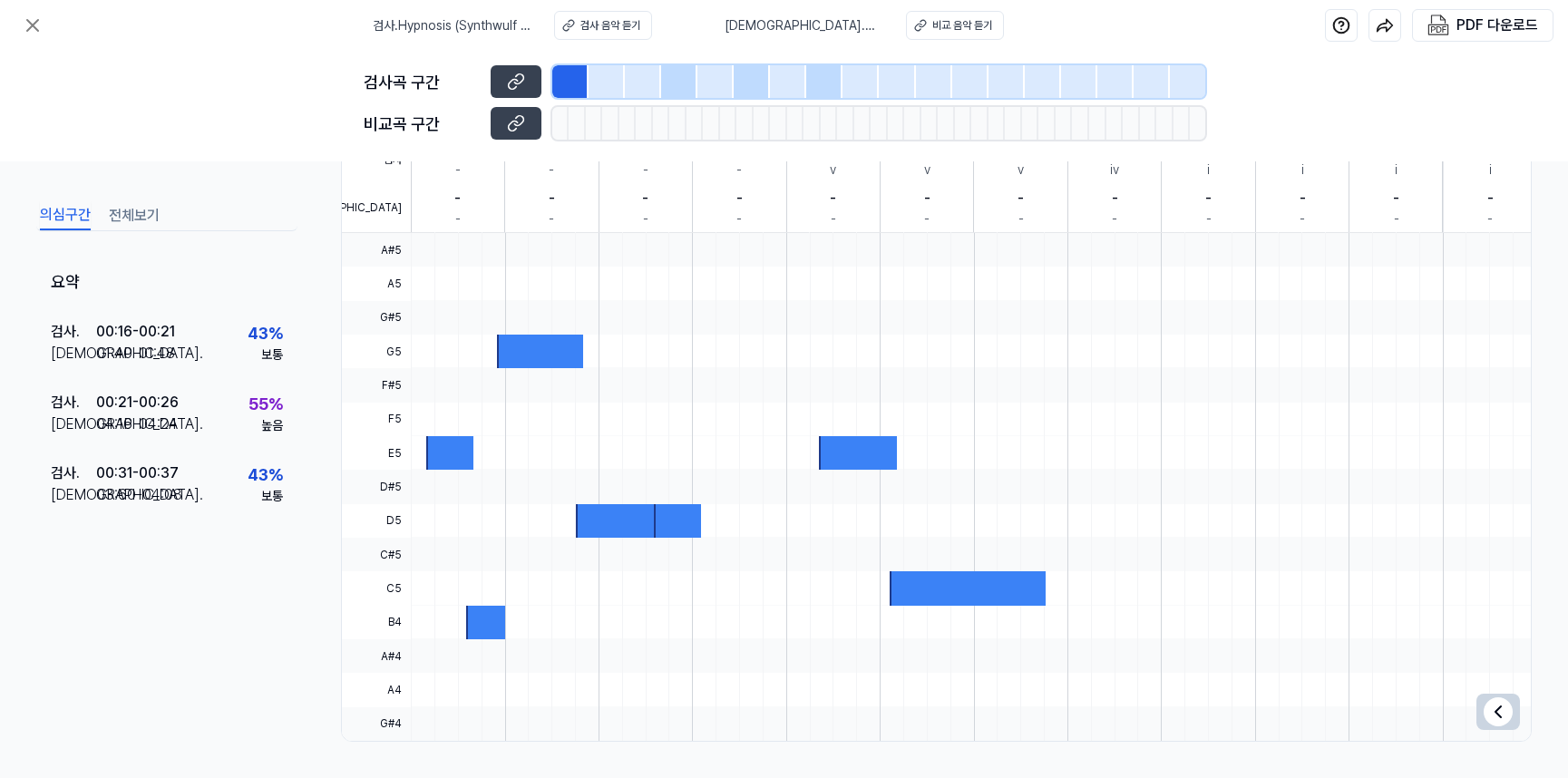
click at [607, 79] on div at bounding box center [606, 82] width 36 height 33
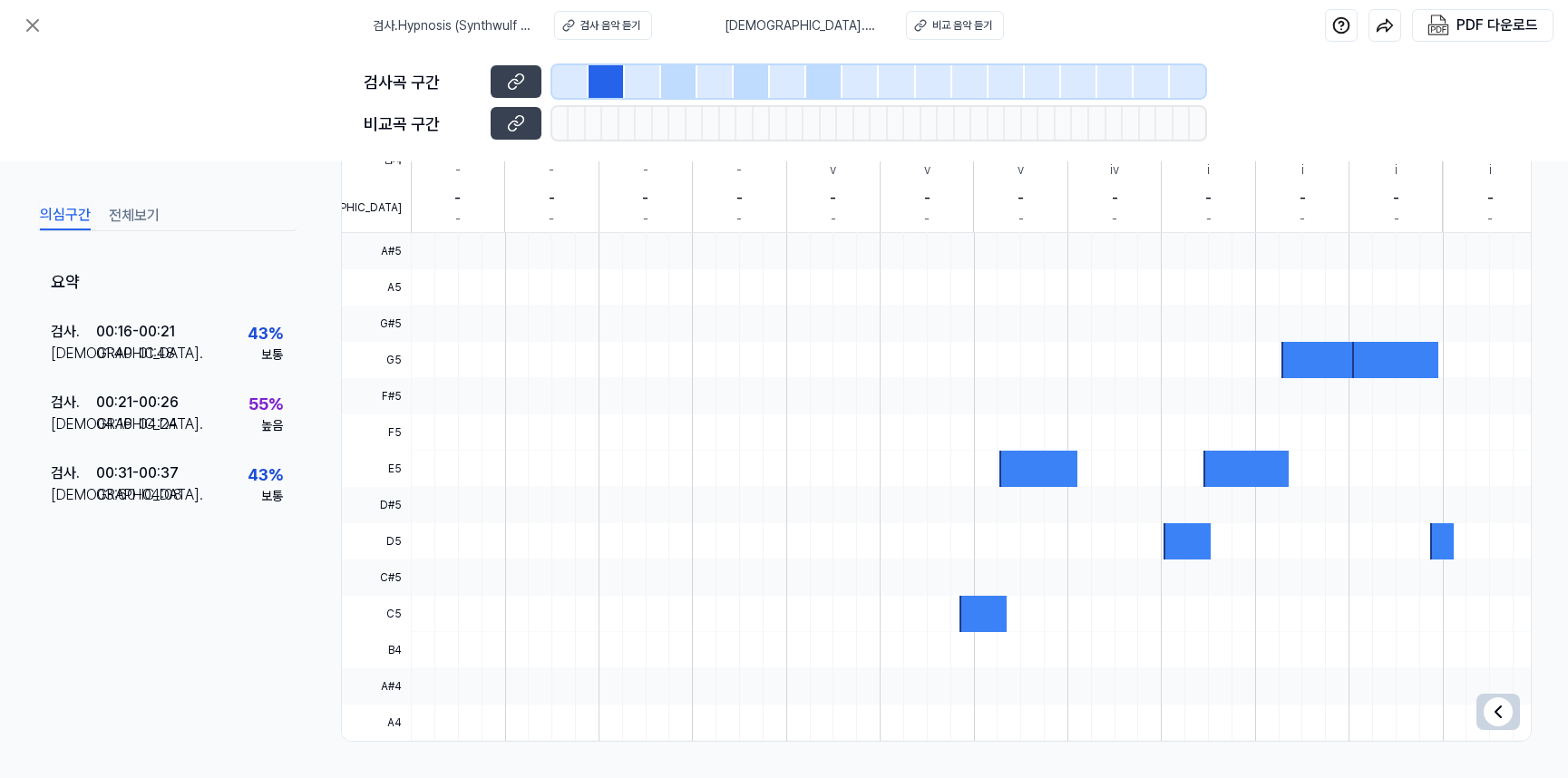
click at [639, 81] on div at bounding box center [642, 82] width 36 height 33
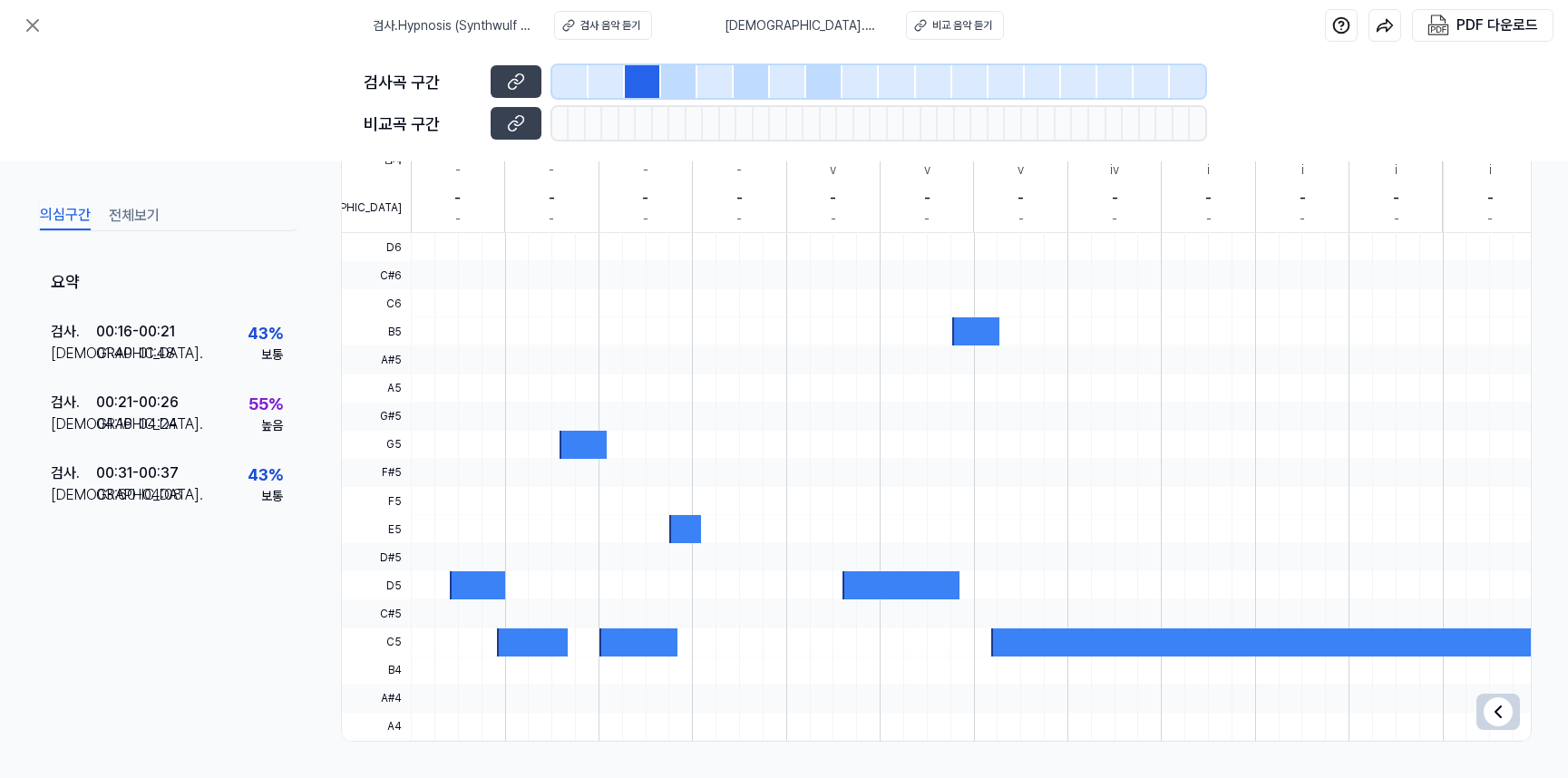
click at [684, 86] on div at bounding box center [679, 82] width 36 height 33
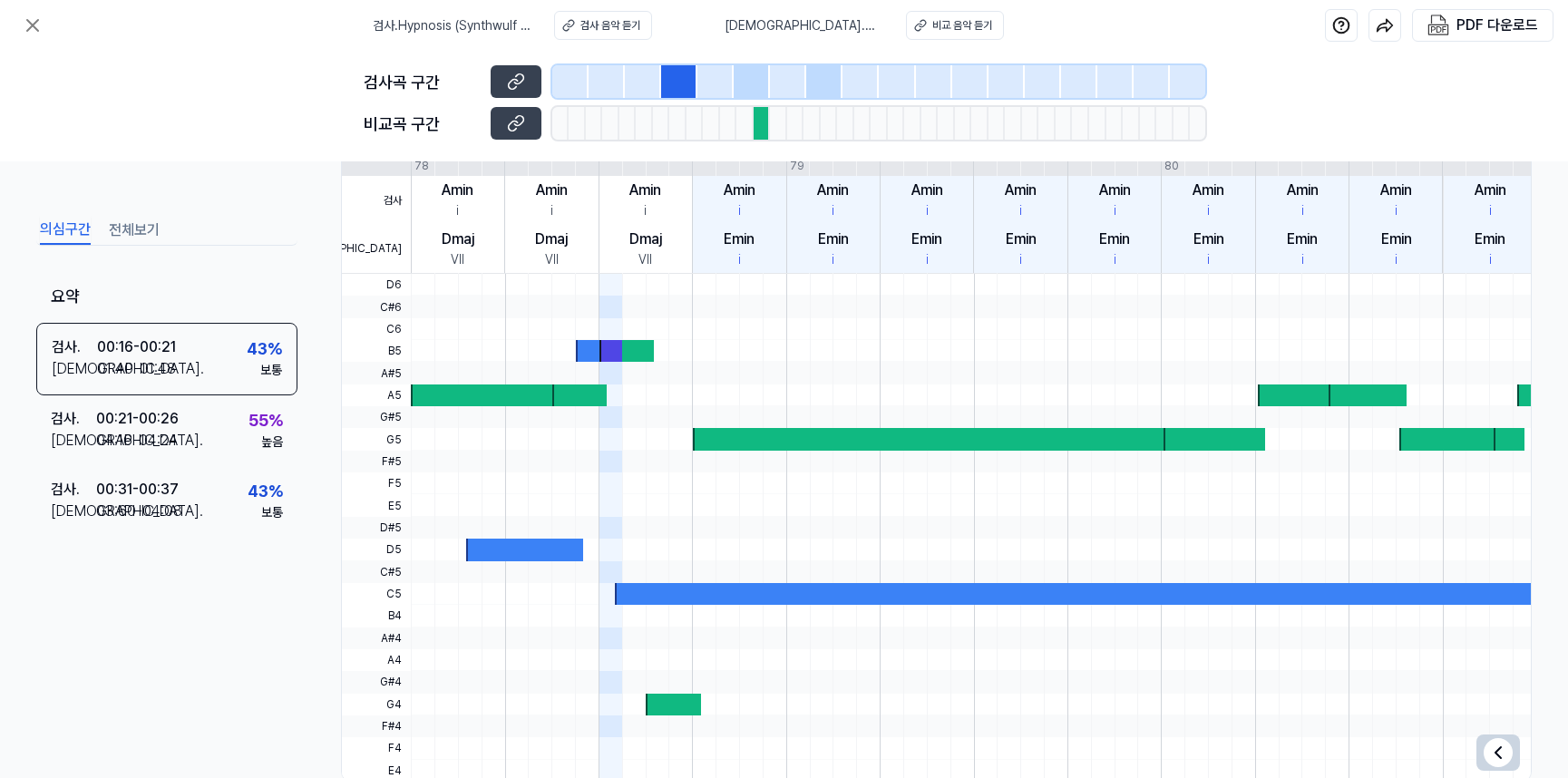
scroll to position [466, 0]
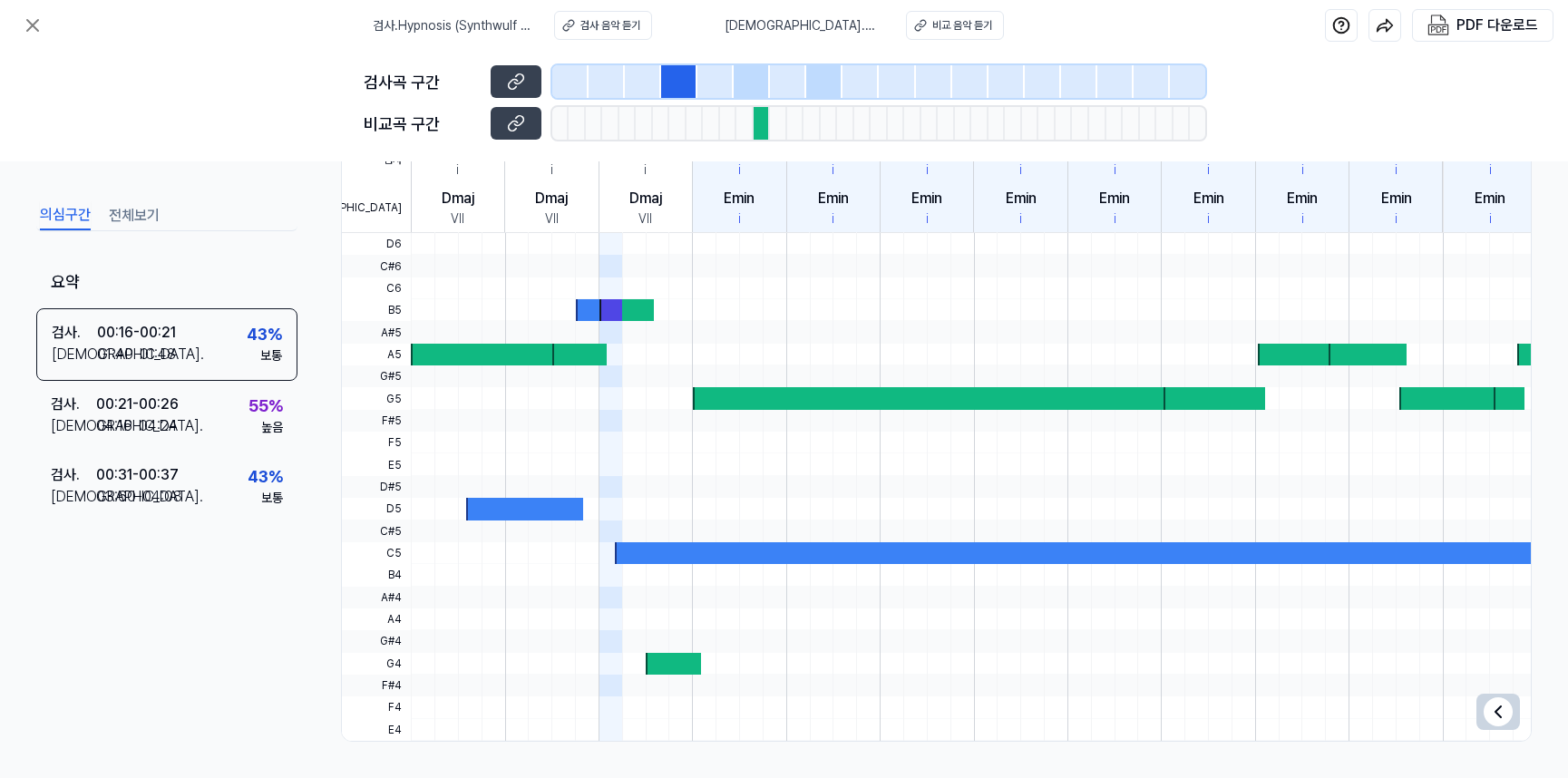
click at [726, 86] on div at bounding box center [715, 82] width 36 height 33
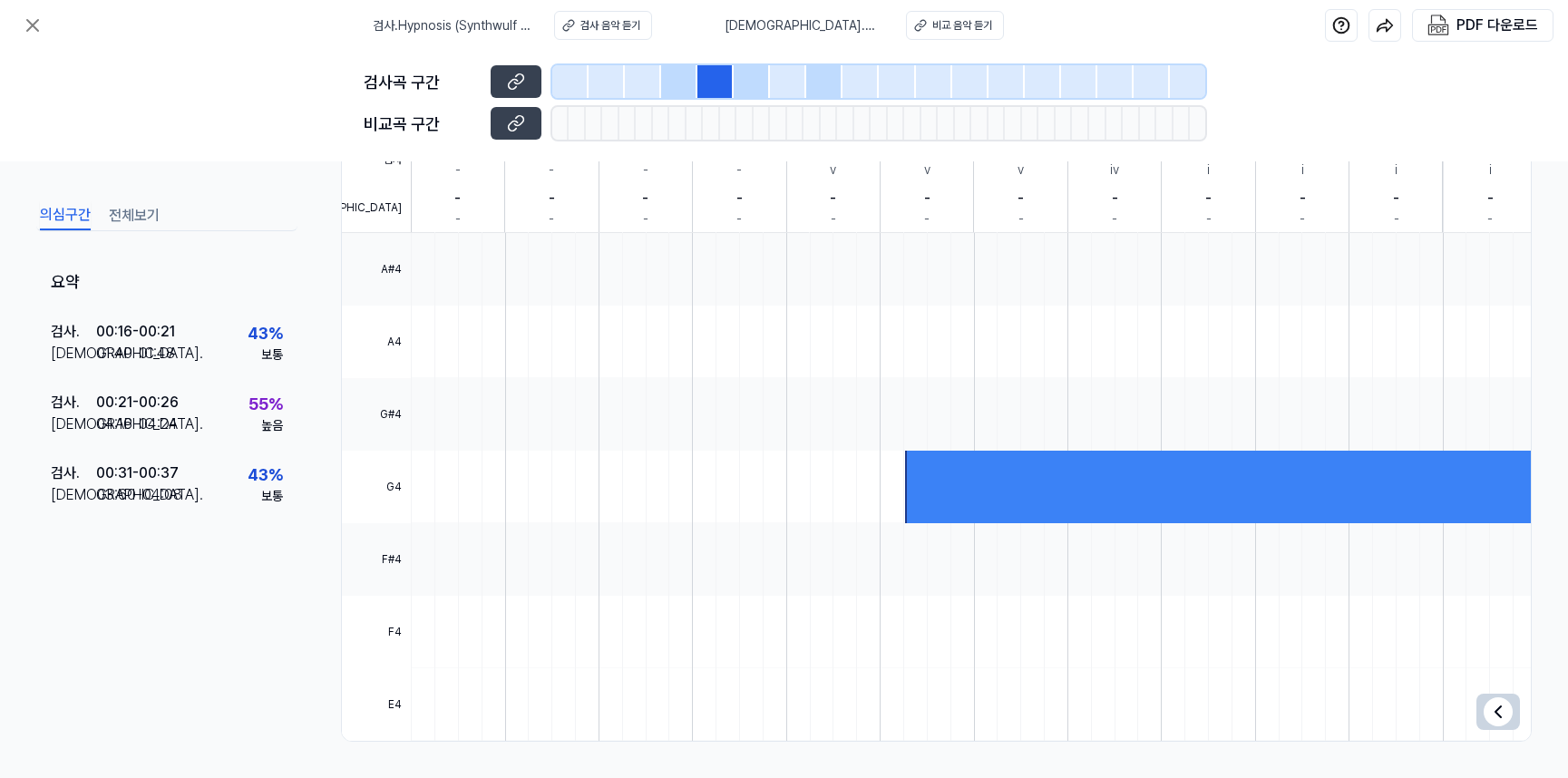
scroll to position [426, 0]
click at [509, 68] on button at bounding box center [516, 82] width 51 height 33
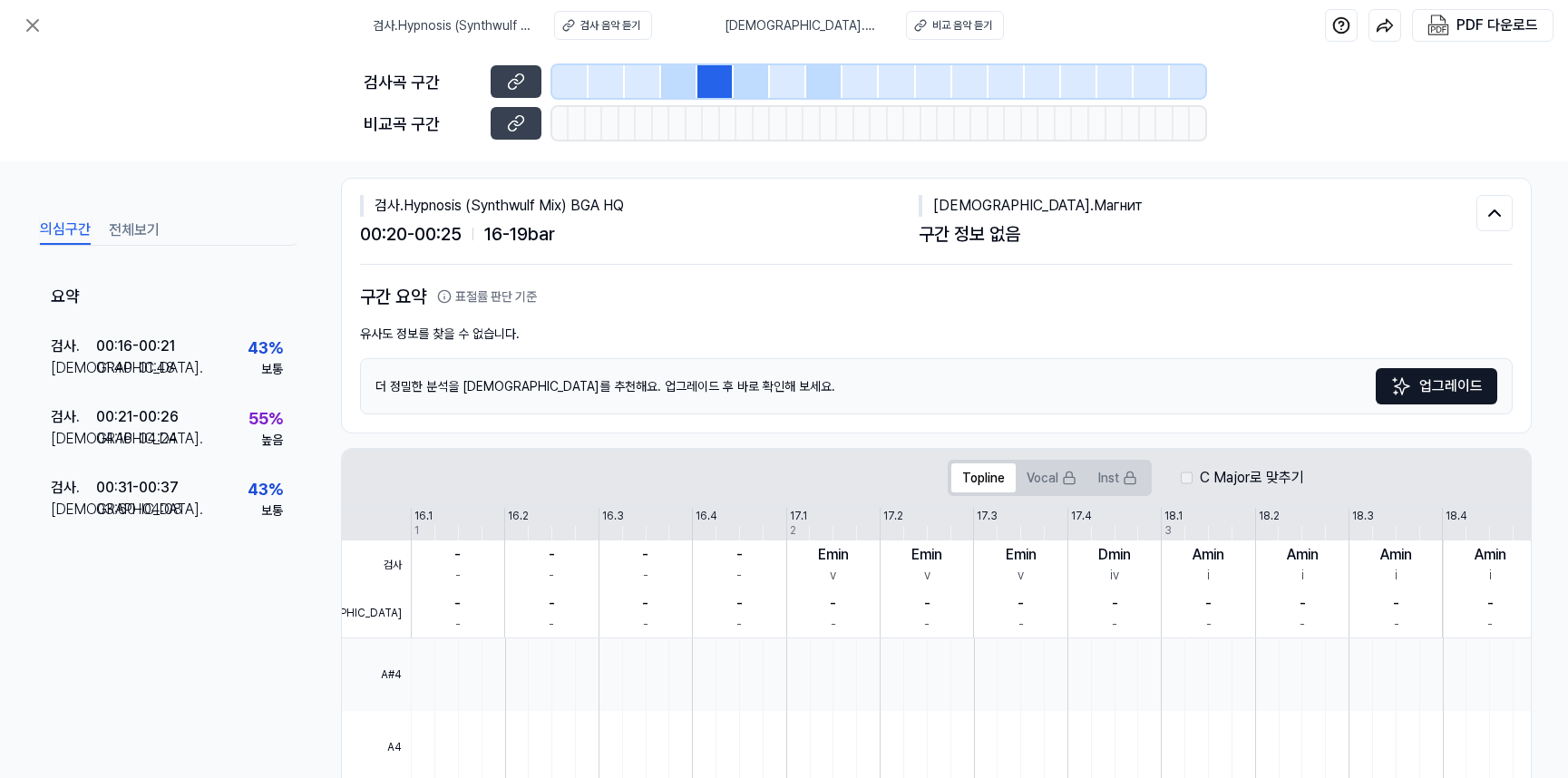
scroll to position [0, 0]
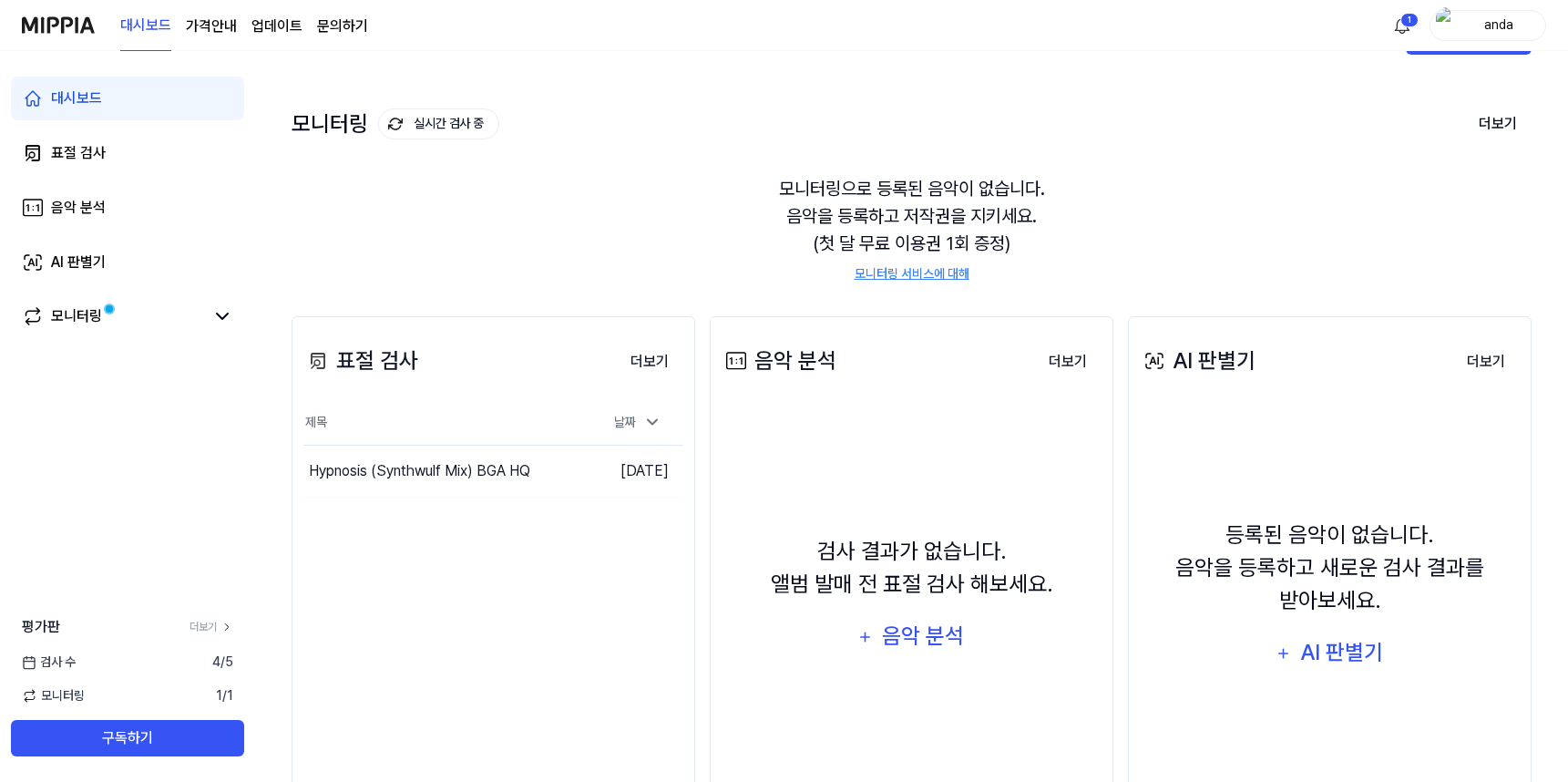
scroll to position [91, 0]
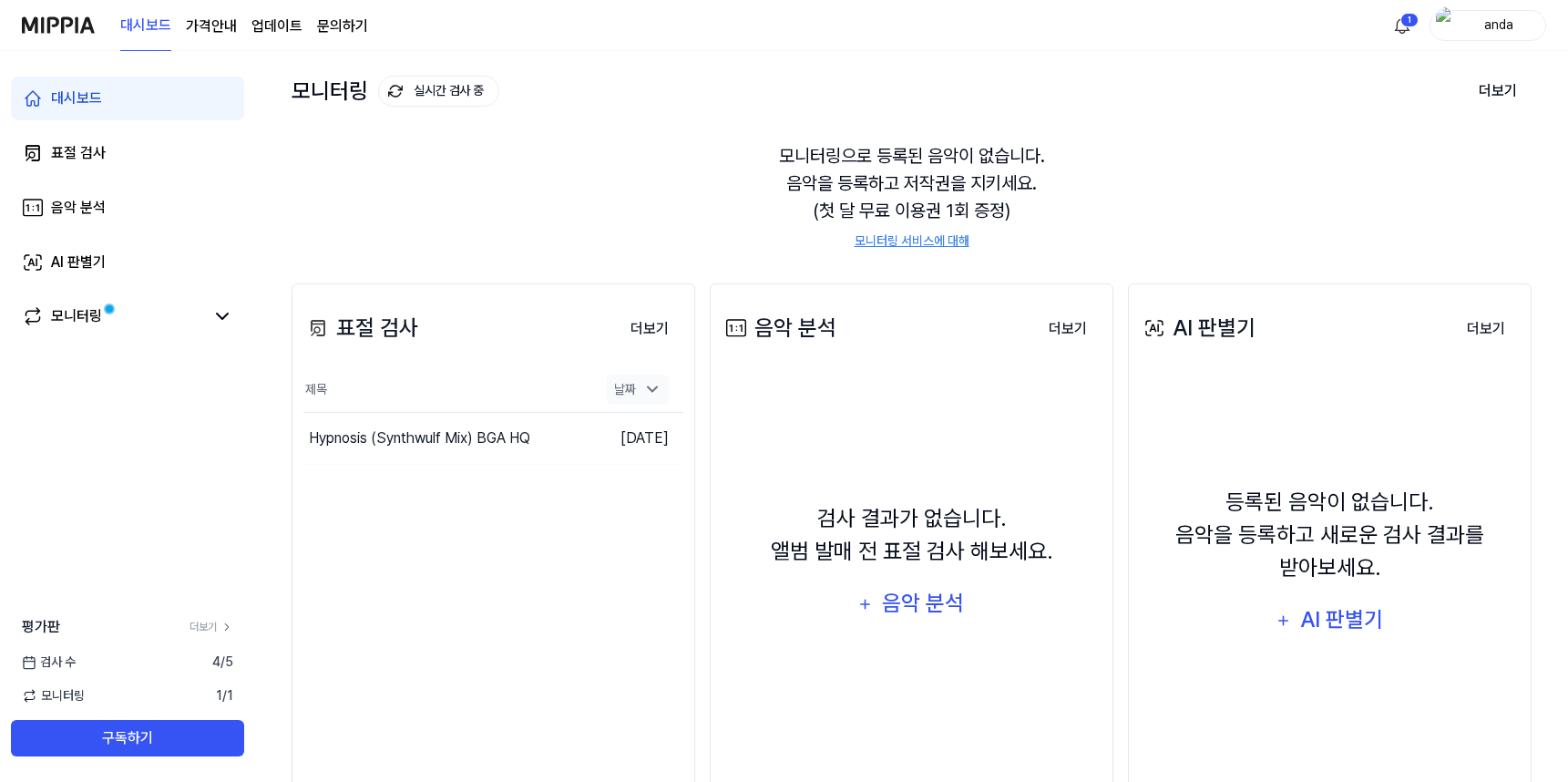
click at [656, 391] on icon at bounding box center [652, 389] width 19 height 19
click at [653, 389] on icon at bounding box center [652, 391] width 9 height 5
click at [530, 435] on button "이동하기" at bounding box center [555, 438] width 66 height 29
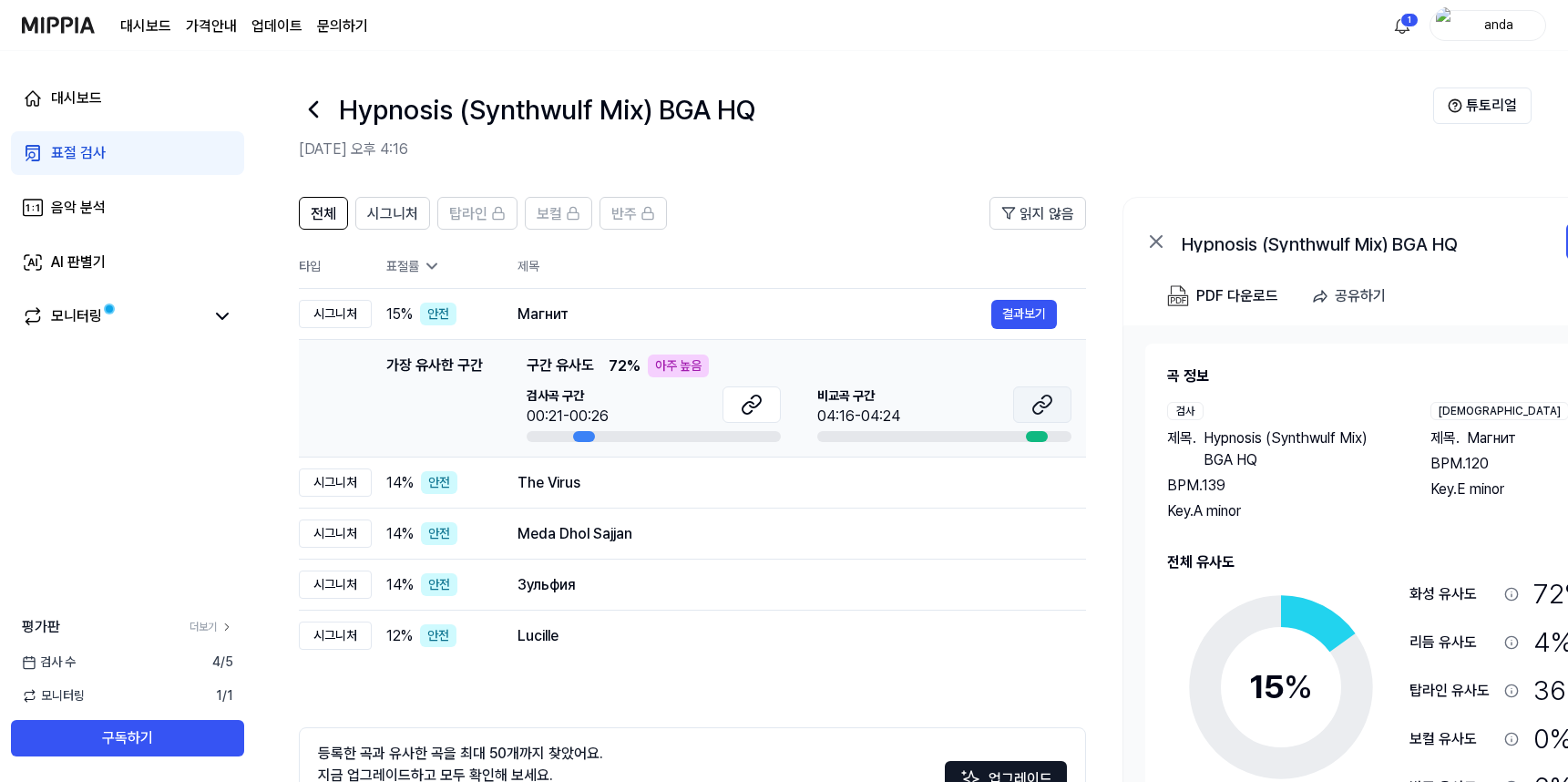
click at [1038, 406] on icon at bounding box center [1042, 404] width 22 height 22
click at [94, 469] on div "대시보드 표절 검사 음악 분석 AI 판별기 모니터링 평가판 더보기 검사 [DATE] 모니터링 1 / 1 구독하기" at bounding box center [127, 416] width 255 height 731
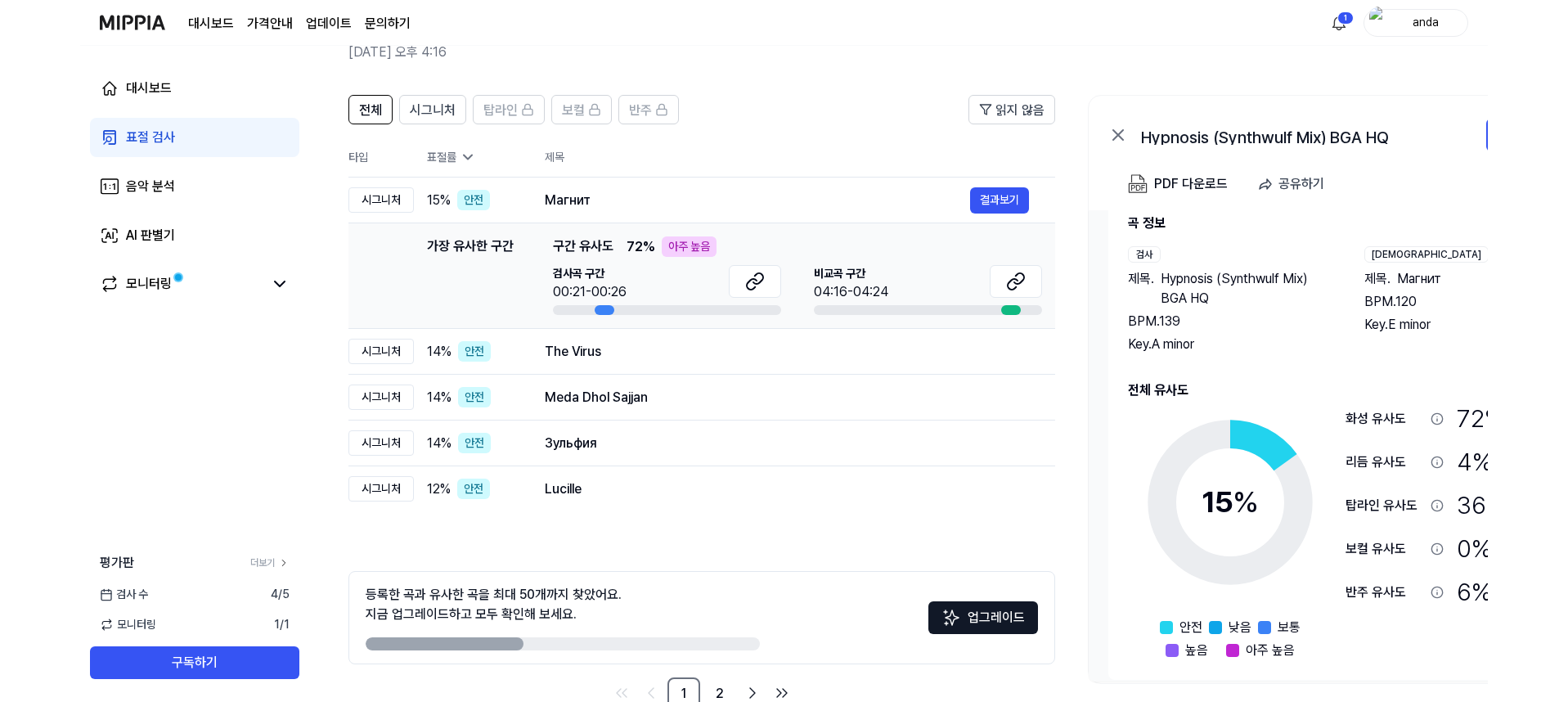
scroll to position [47, 0]
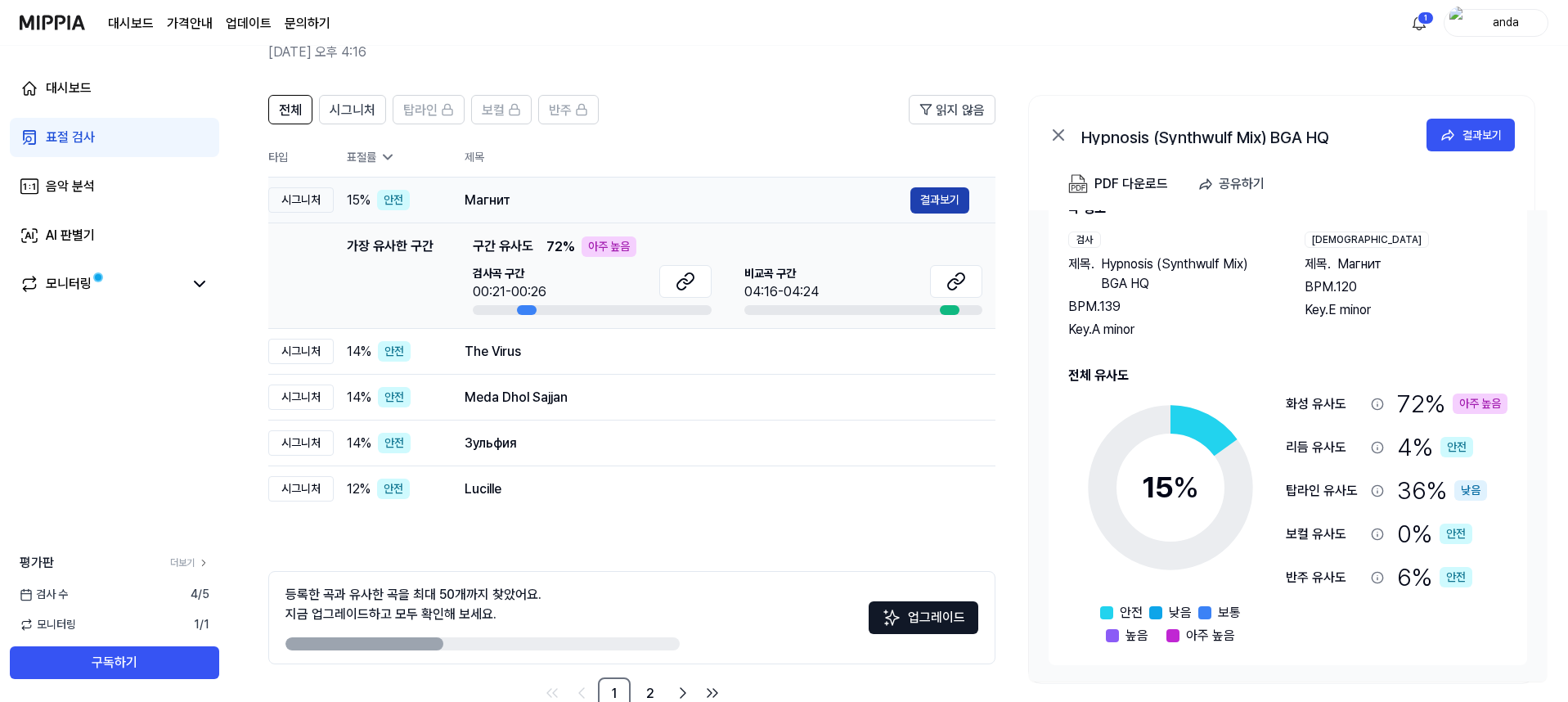
click at [943, 198] on button "결과보기" at bounding box center [939, 200] width 59 height 26
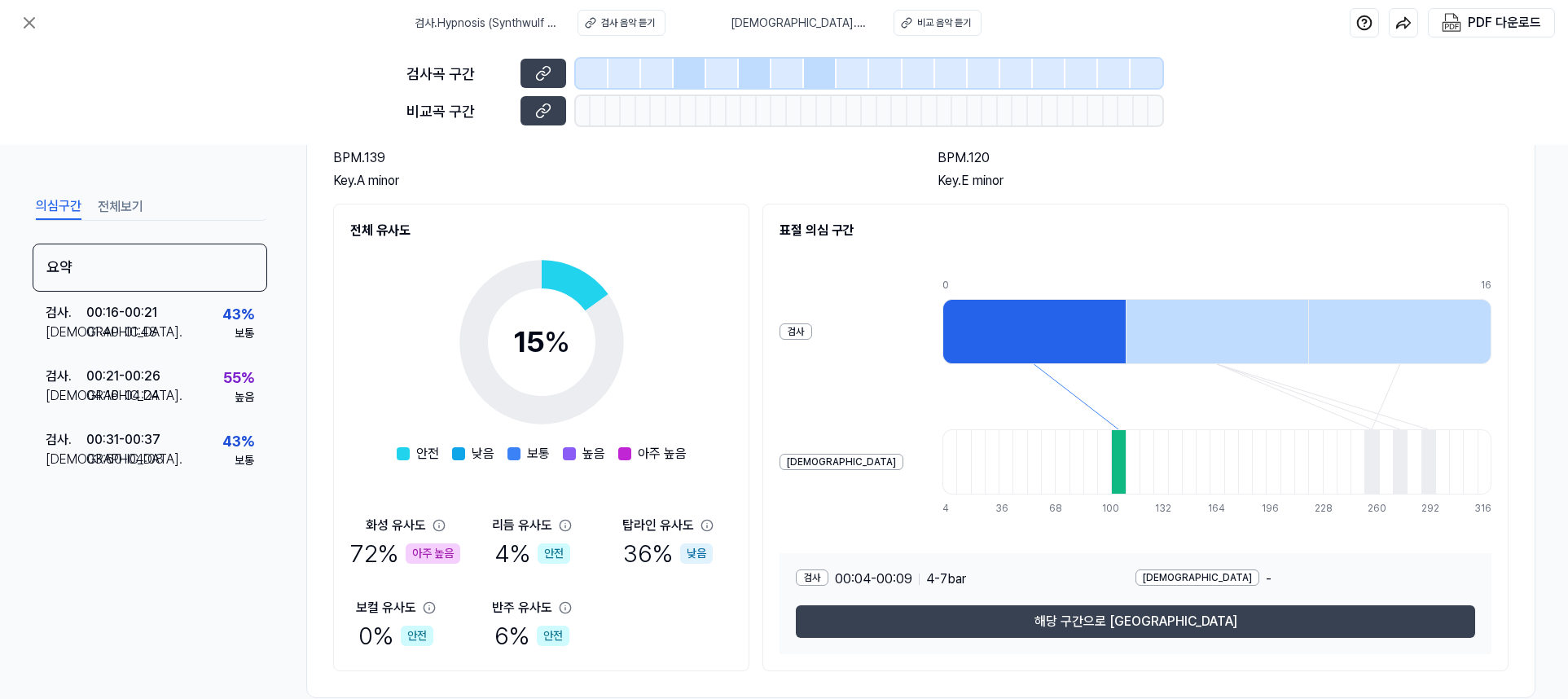
scroll to position [163, 0]
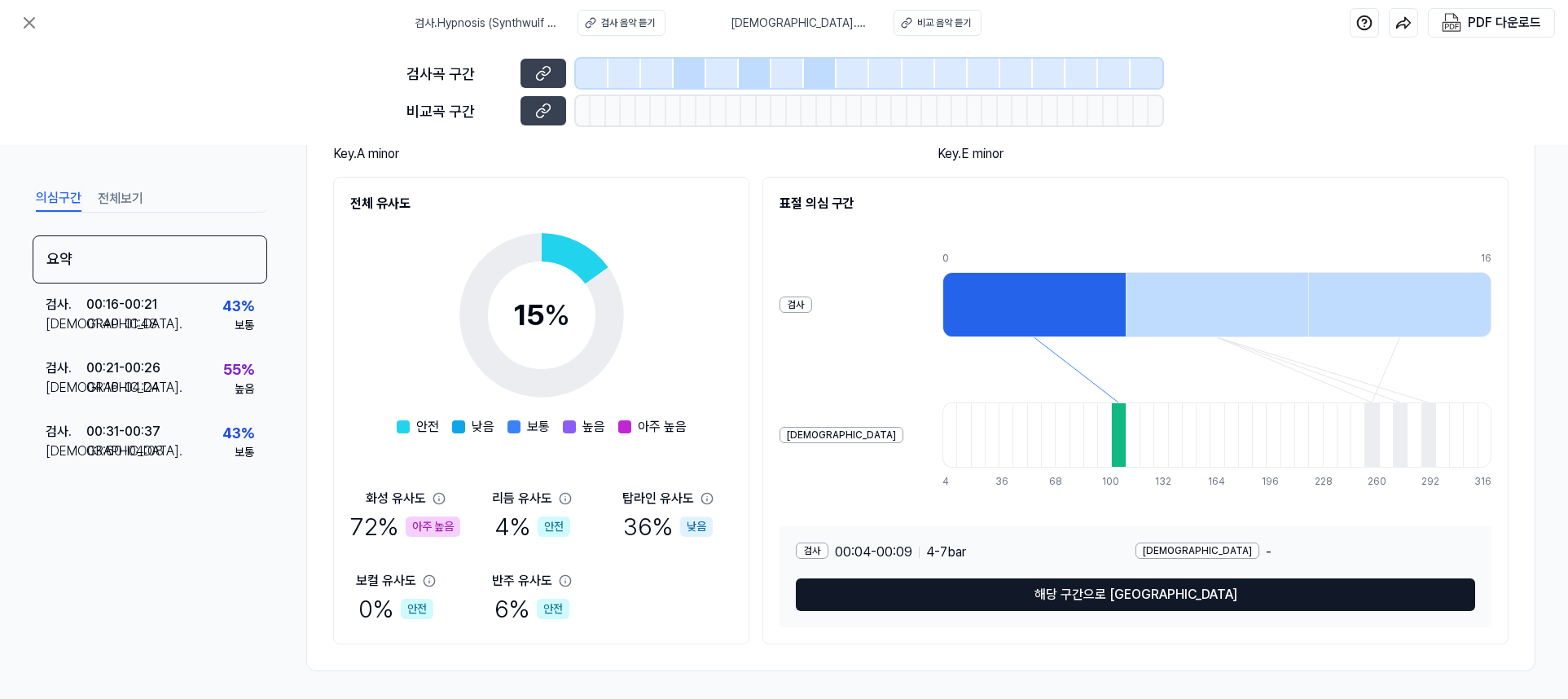
click at [1054, 596] on button "해당 구간으로 [GEOGRAPHIC_DATA]" at bounding box center [1136, 594] width 679 height 32
